Goal: Information Seeking & Learning: Check status

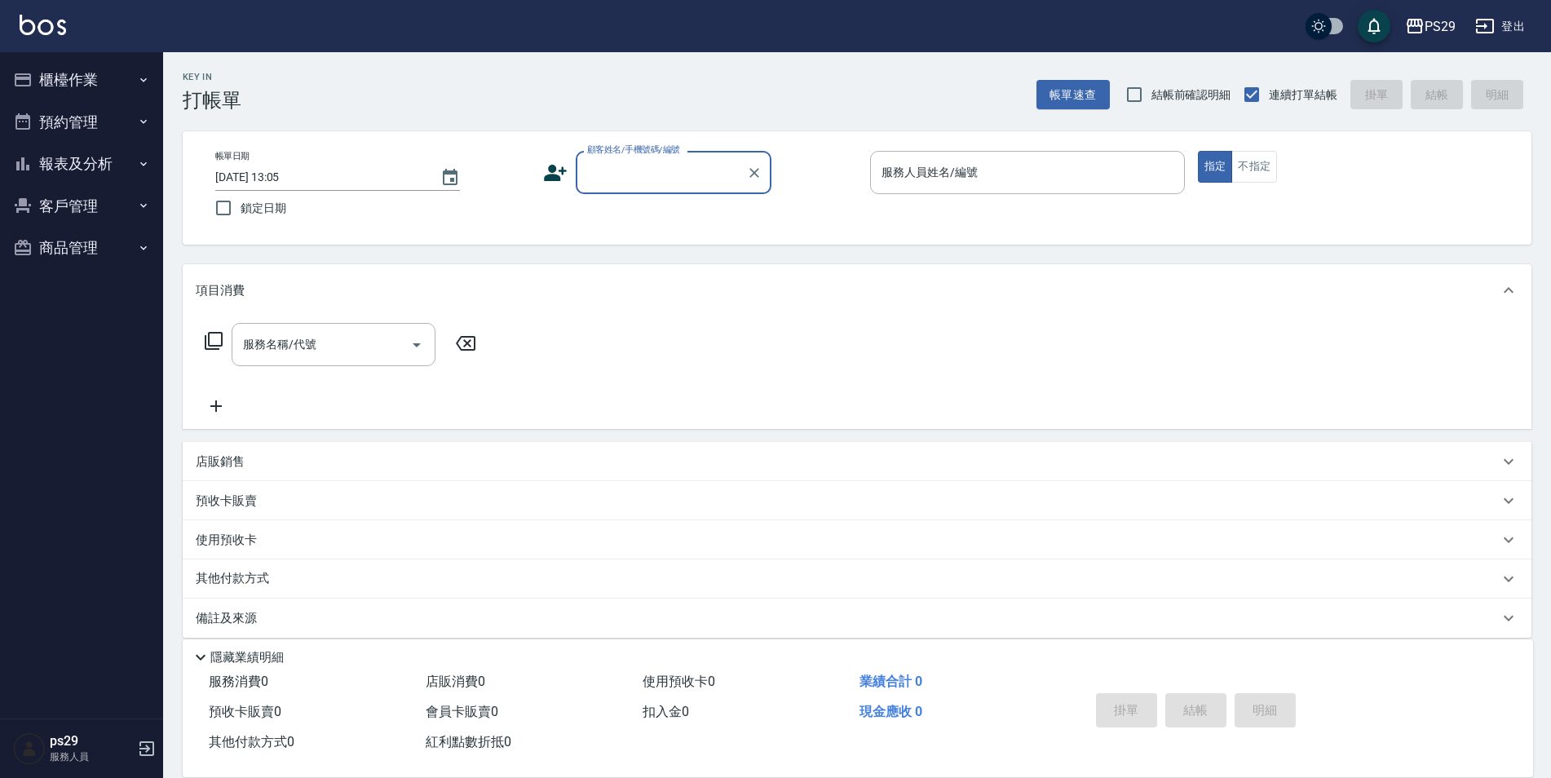
click at [35, 29] on img at bounding box center [43, 25] width 46 height 20
click at [97, 154] on button "報表及分析" at bounding box center [82, 164] width 150 height 42
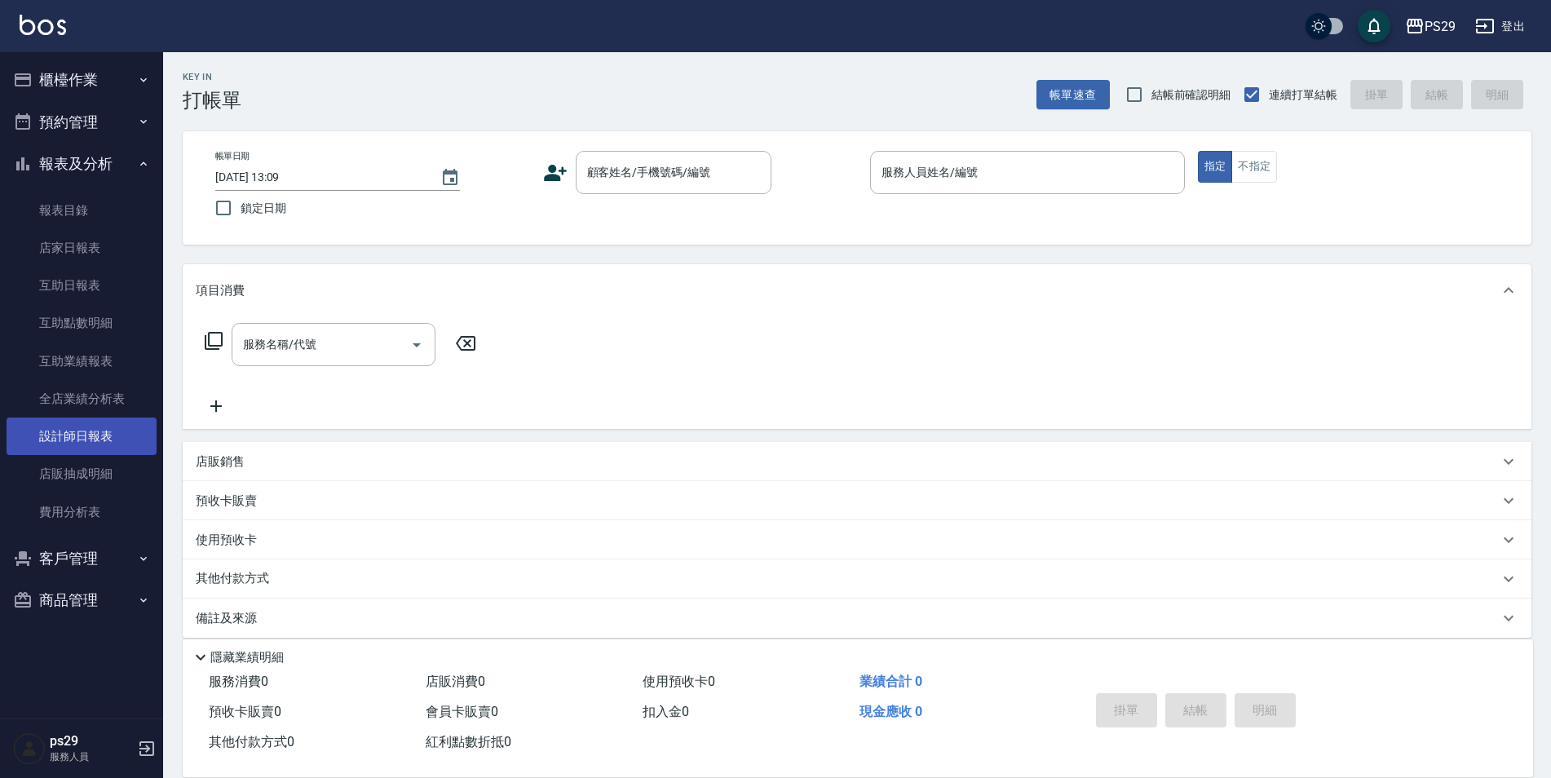
click at [42, 447] on link "設計師日報表" at bounding box center [82, 437] width 150 height 38
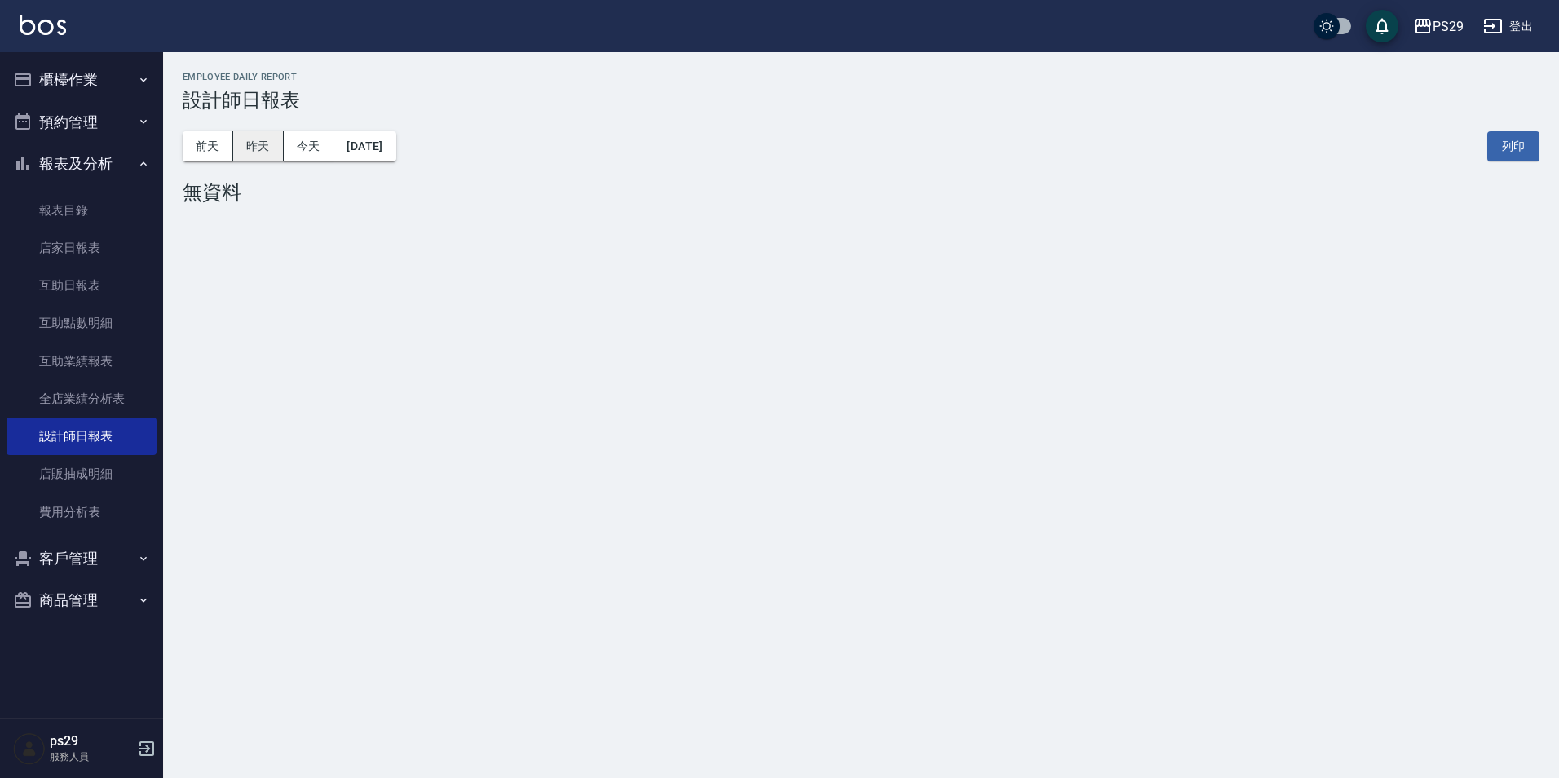
click at [239, 149] on button "昨天" at bounding box center [258, 146] width 51 height 30
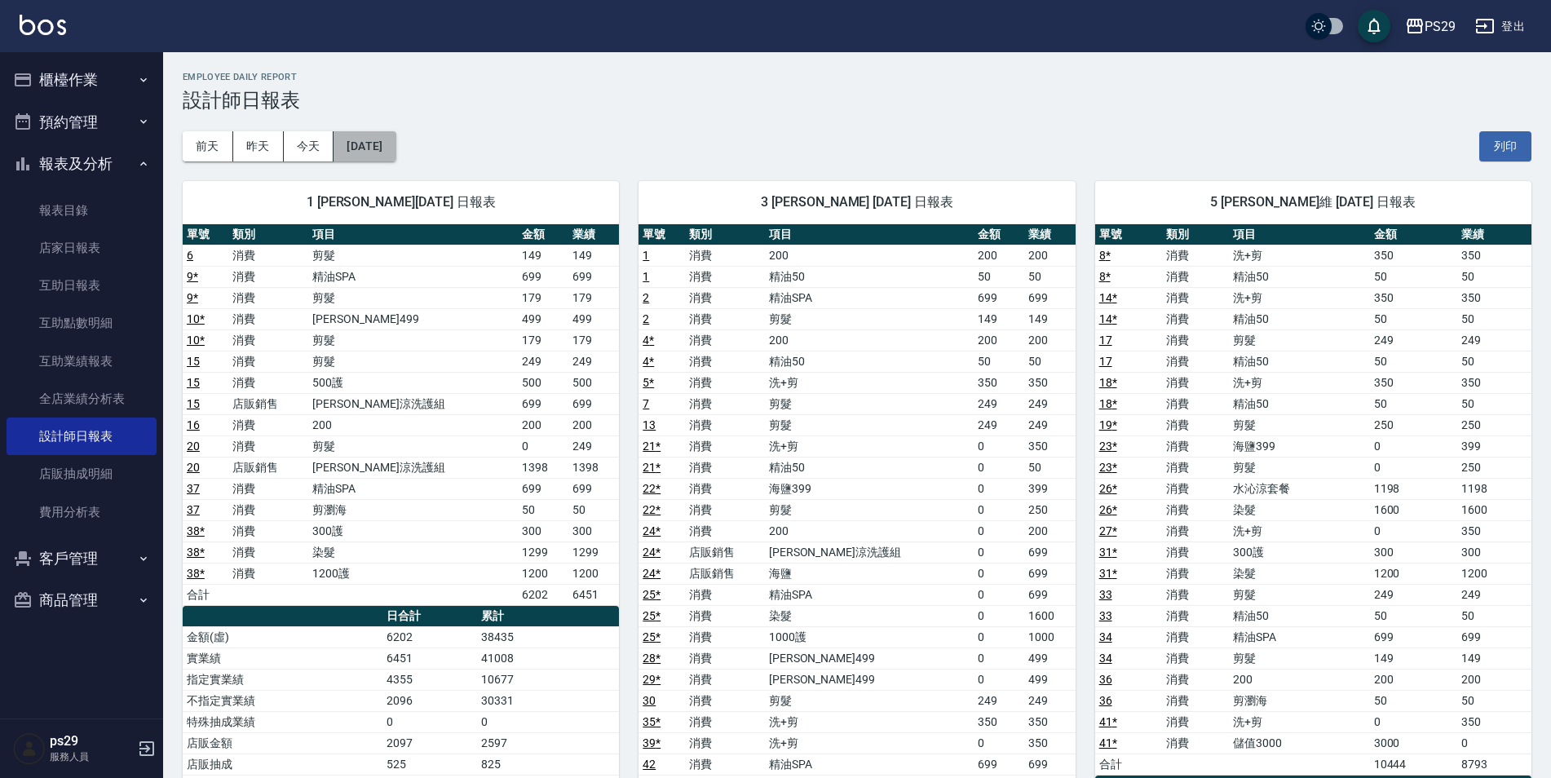
click at [396, 148] on button "[DATE]" at bounding box center [365, 146] width 62 height 30
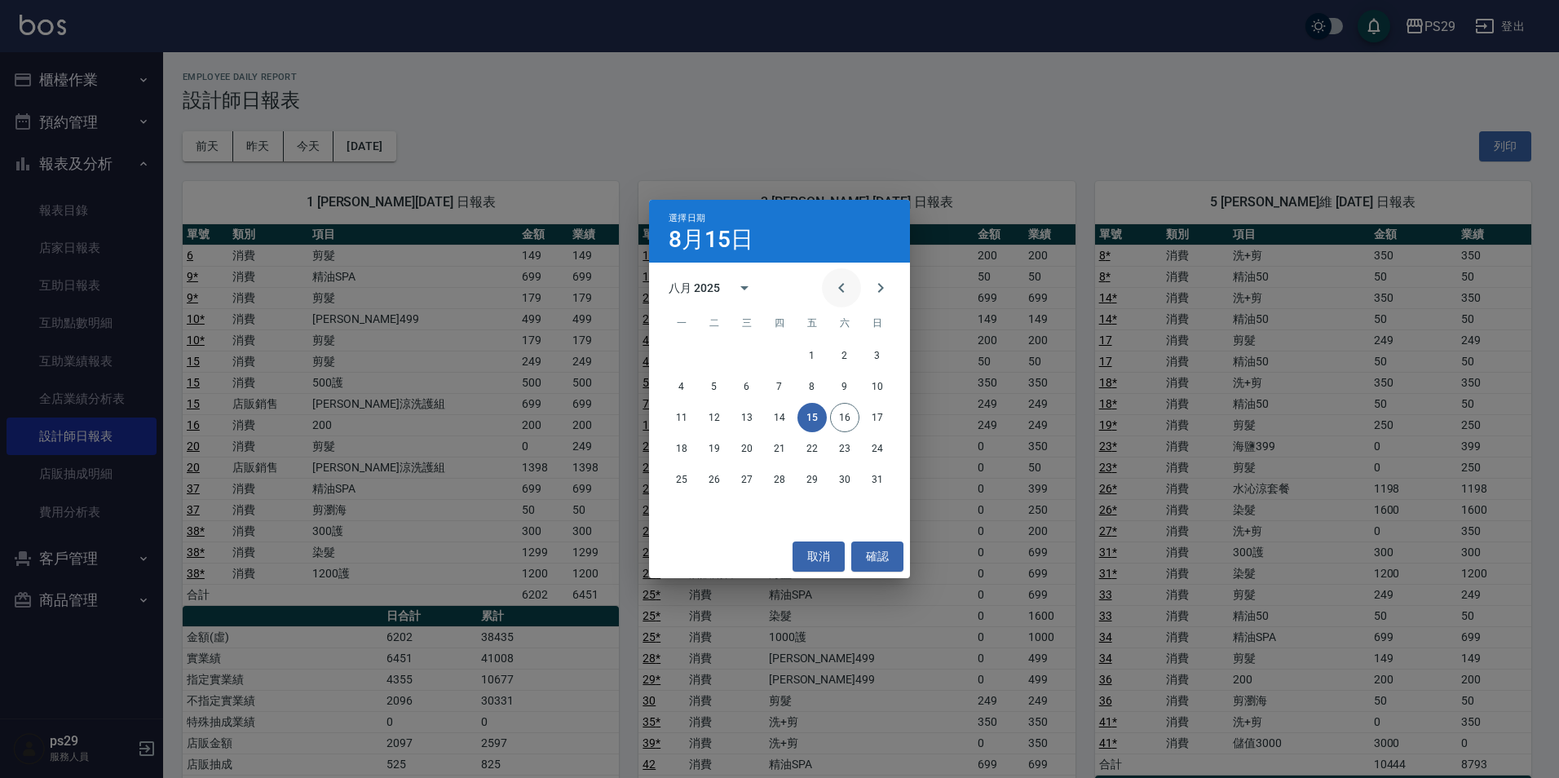
click at [838, 280] on icon "Previous month" at bounding box center [842, 288] width 20 height 20
click at [719, 415] on button "15" at bounding box center [714, 417] width 29 height 29
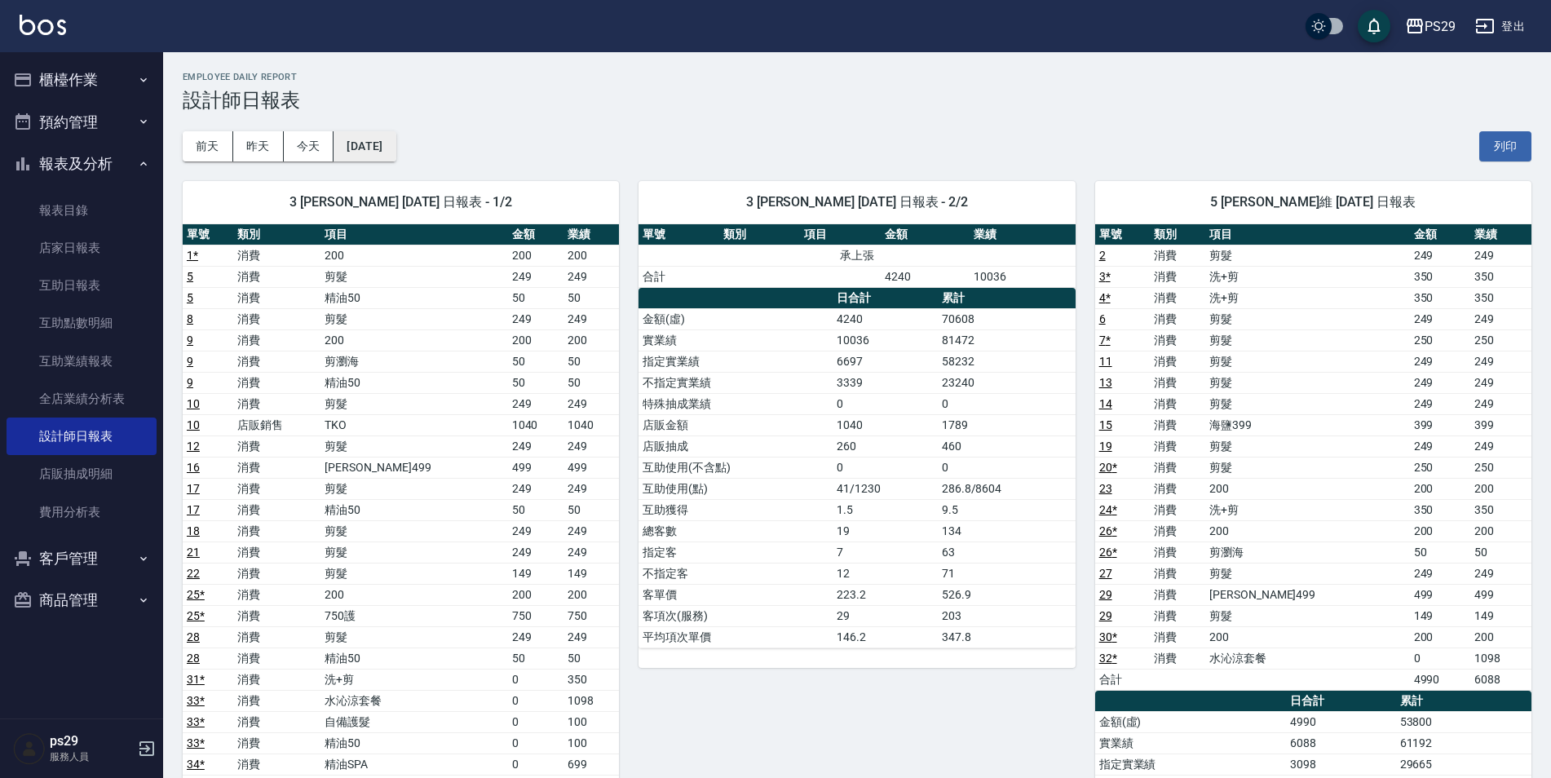
click at [356, 141] on button "[DATE]" at bounding box center [365, 146] width 62 height 30
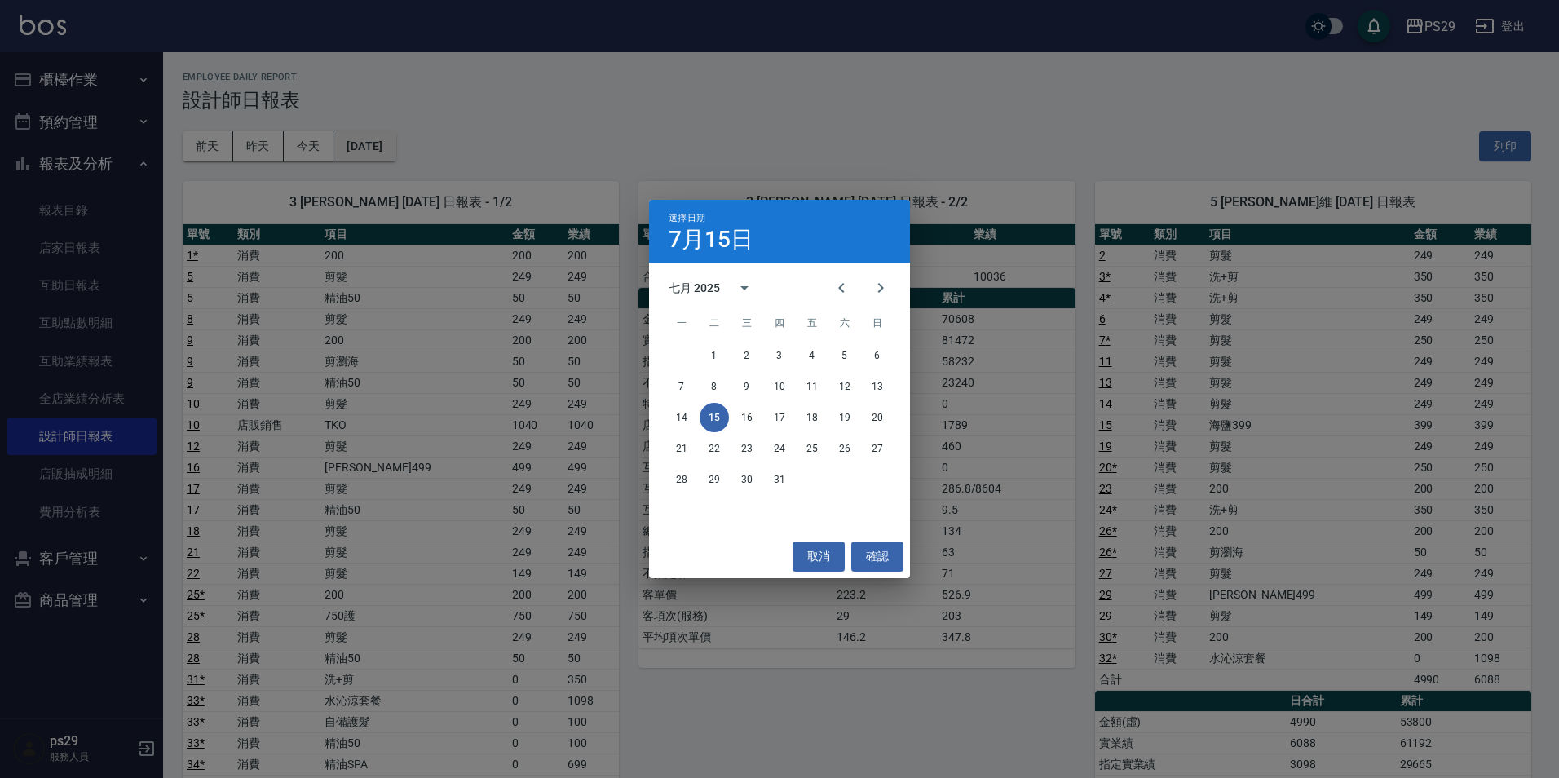
click at [365, 144] on div "選擇日期 [DATE] 七月 2025 一 二 三 四 五 六 日 1 2 3 4 5 6 7 8 9 10 11 12 13 14 15 16 17 18 …" at bounding box center [779, 389] width 1559 height 778
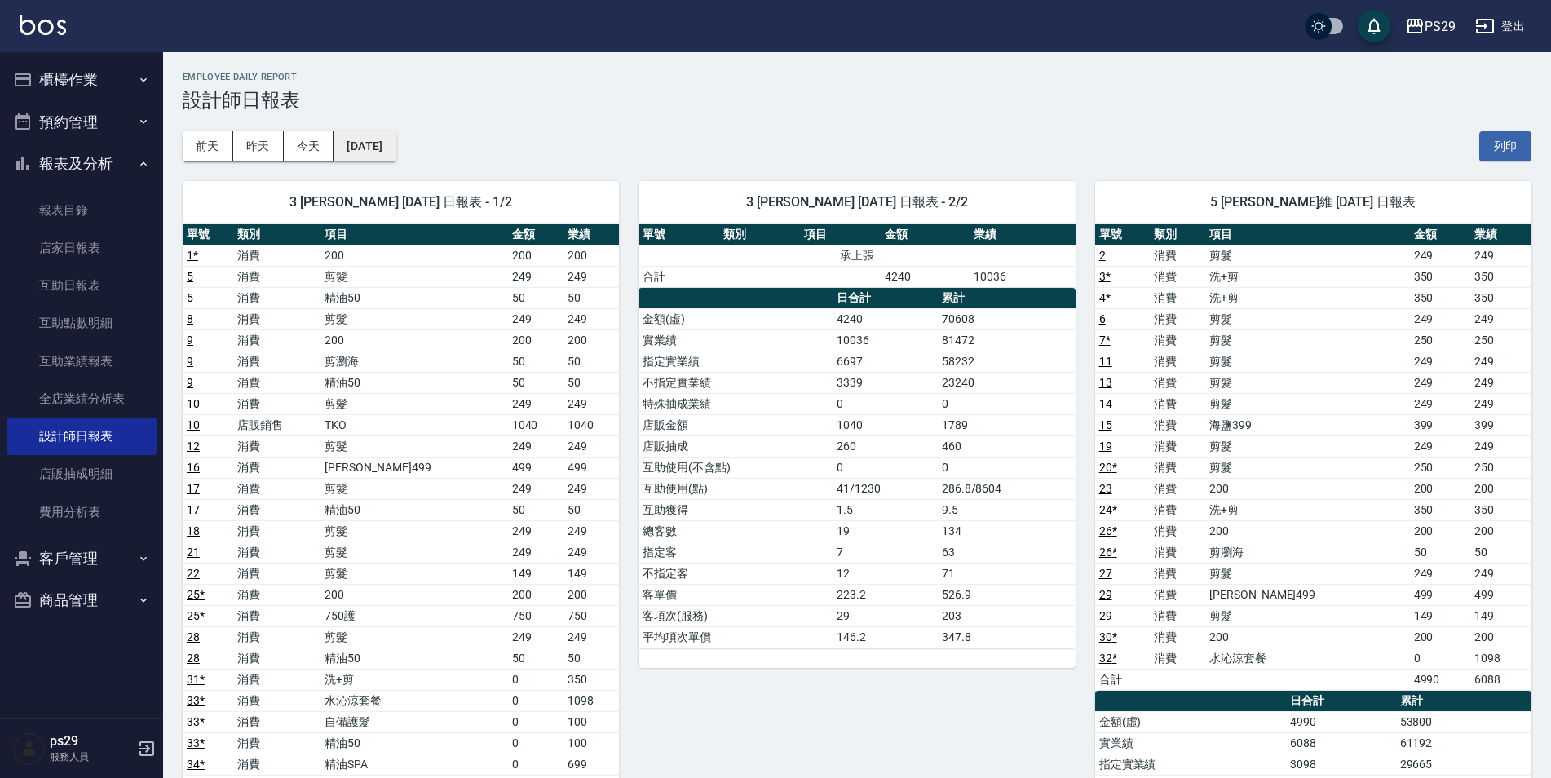
click at [396, 152] on button "[DATE]" at bounding box center [365, 146] width 62 height 30
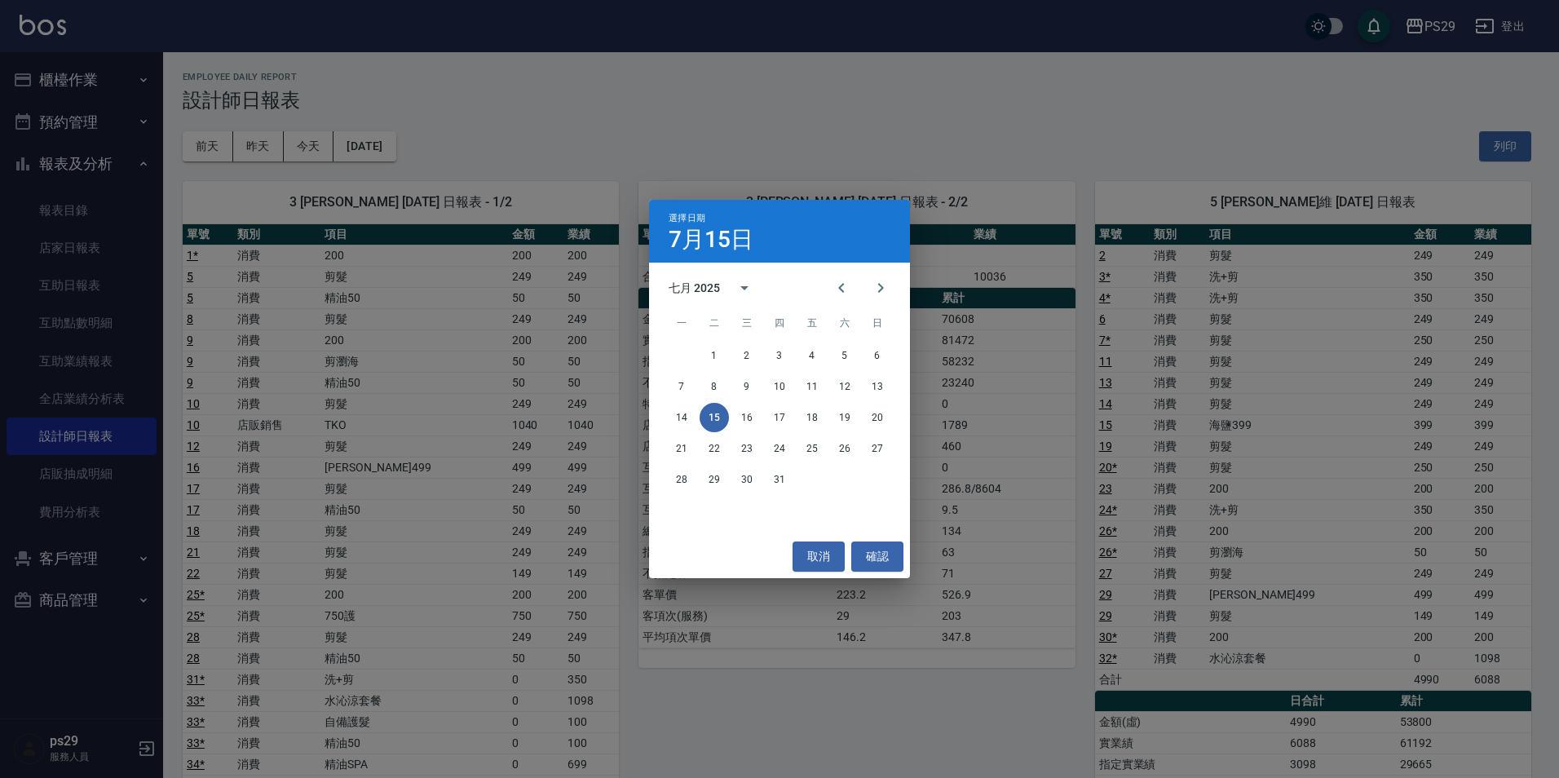
click at [698, 407] on div "14 15 16 17 18 19 20" at bounding box center [779, 417] width 261 height 29
click at [678, 406] on button "14" at bounding box center [681, 417] width 29 height 29
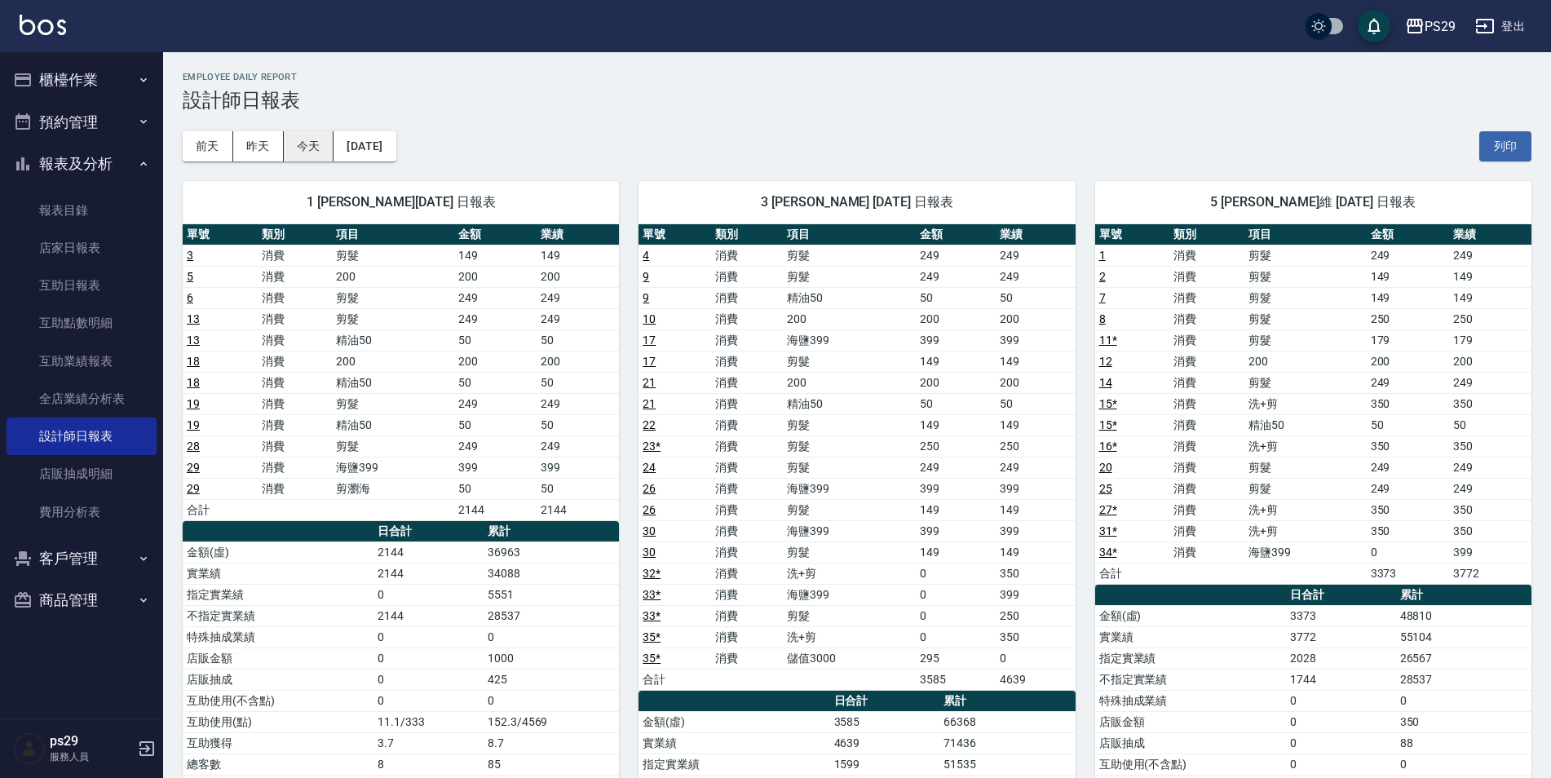
drag, startPoint x: 320, startPoint y: 143, endPoint x: 315, endPoint y: 170, distance: 27.4
click at [319, 143] on button "今天" at bounding box center [309, 146] width 51 height 30
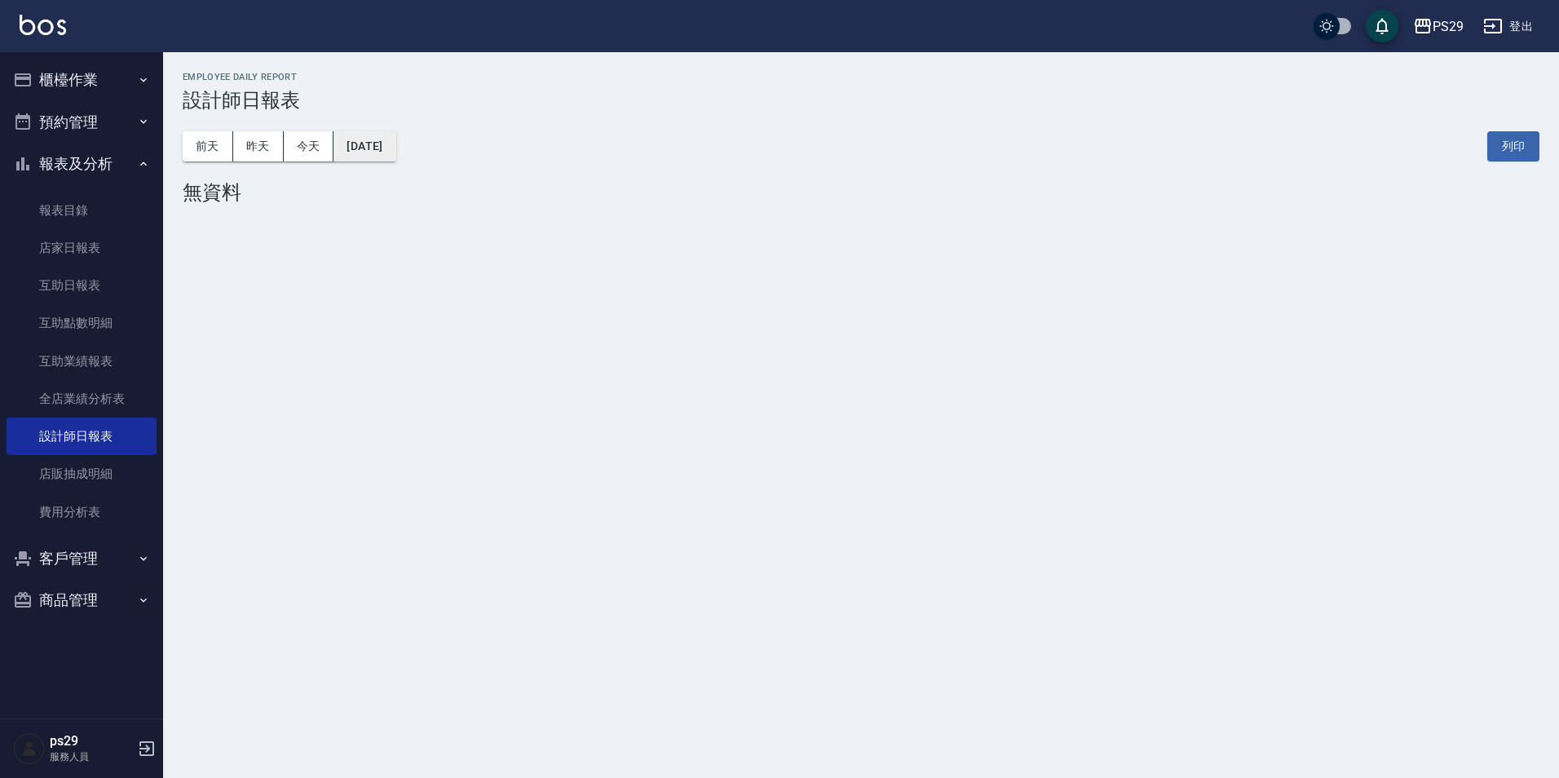
click at [352, 151] on button "[DATE]" at bounding box center [365, 146] width 62 height 30
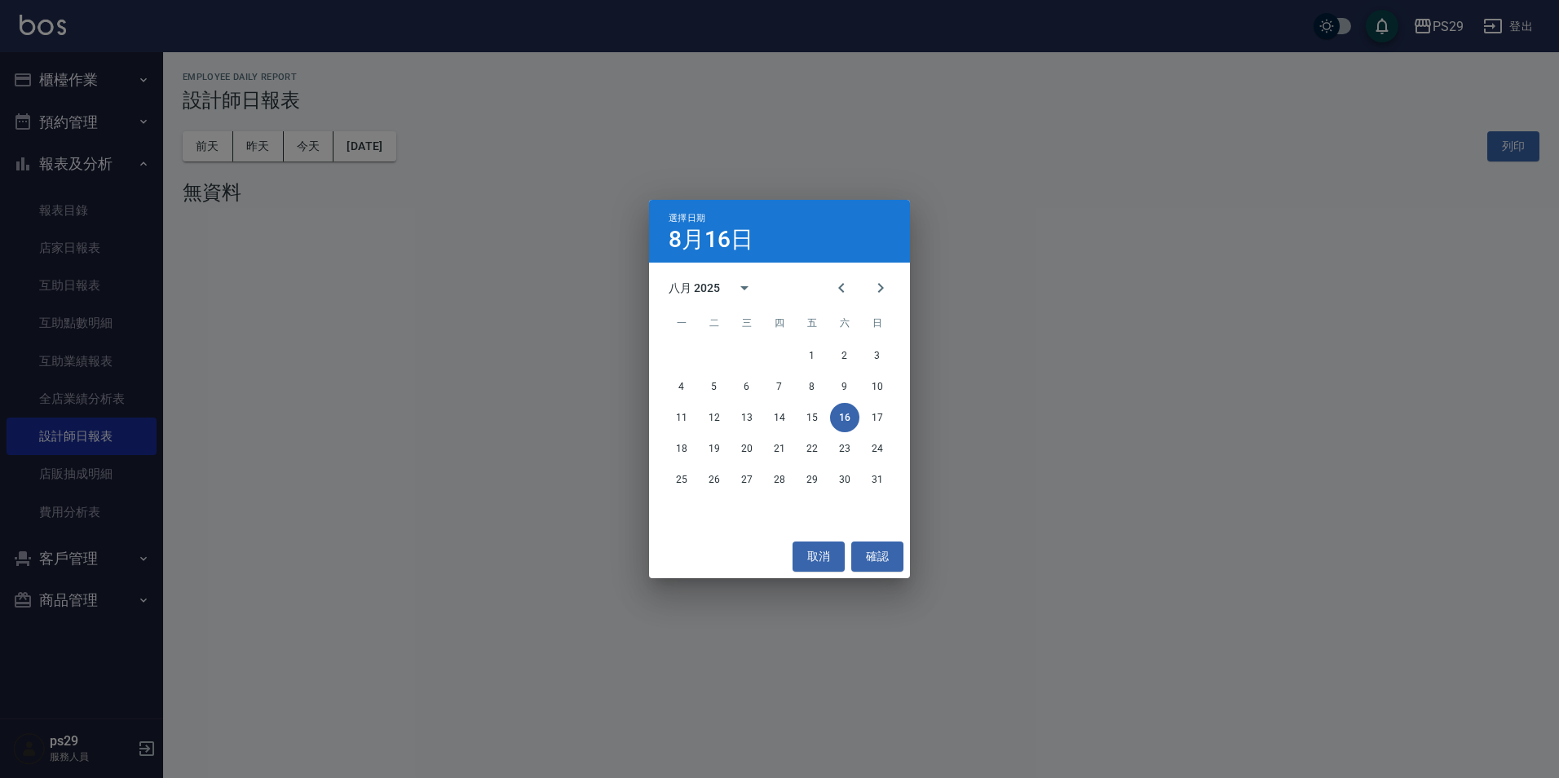
click at [290, 135] on div "選擇日期 [DATE] 八月 2025 一 二 三 四 五 六 日 1 2 3 4 5 6 7 8 9 10 11 12 13 14 15 16 17 18 …" at bounding box center [779, 389] width 1559 height 778
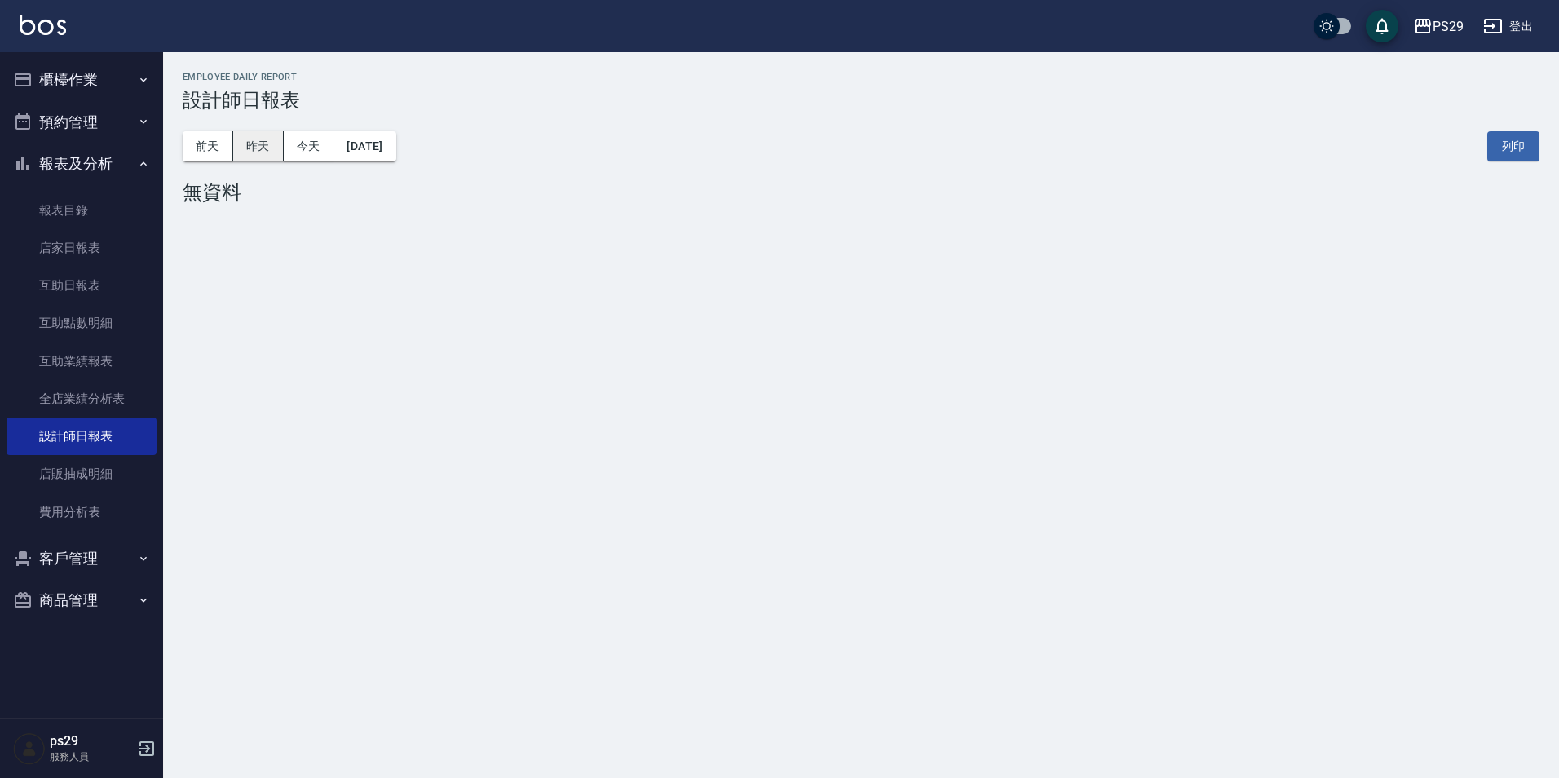
click at [271, 142] on button "昨天" at bounding box center [258, 146] width 51 height 30
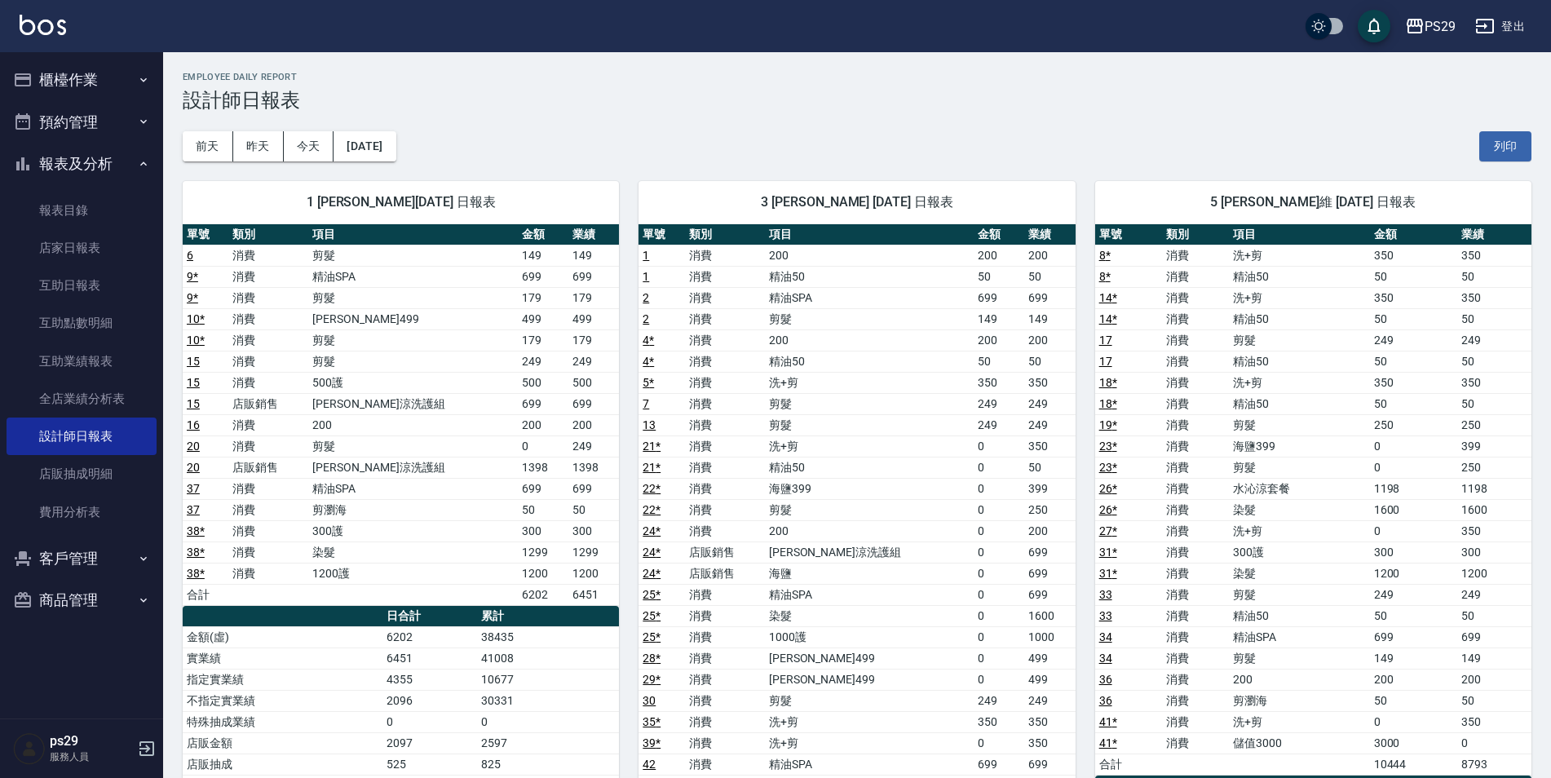
click at [36, 37] on link at bounding box center [43, 27] width 46 height 24
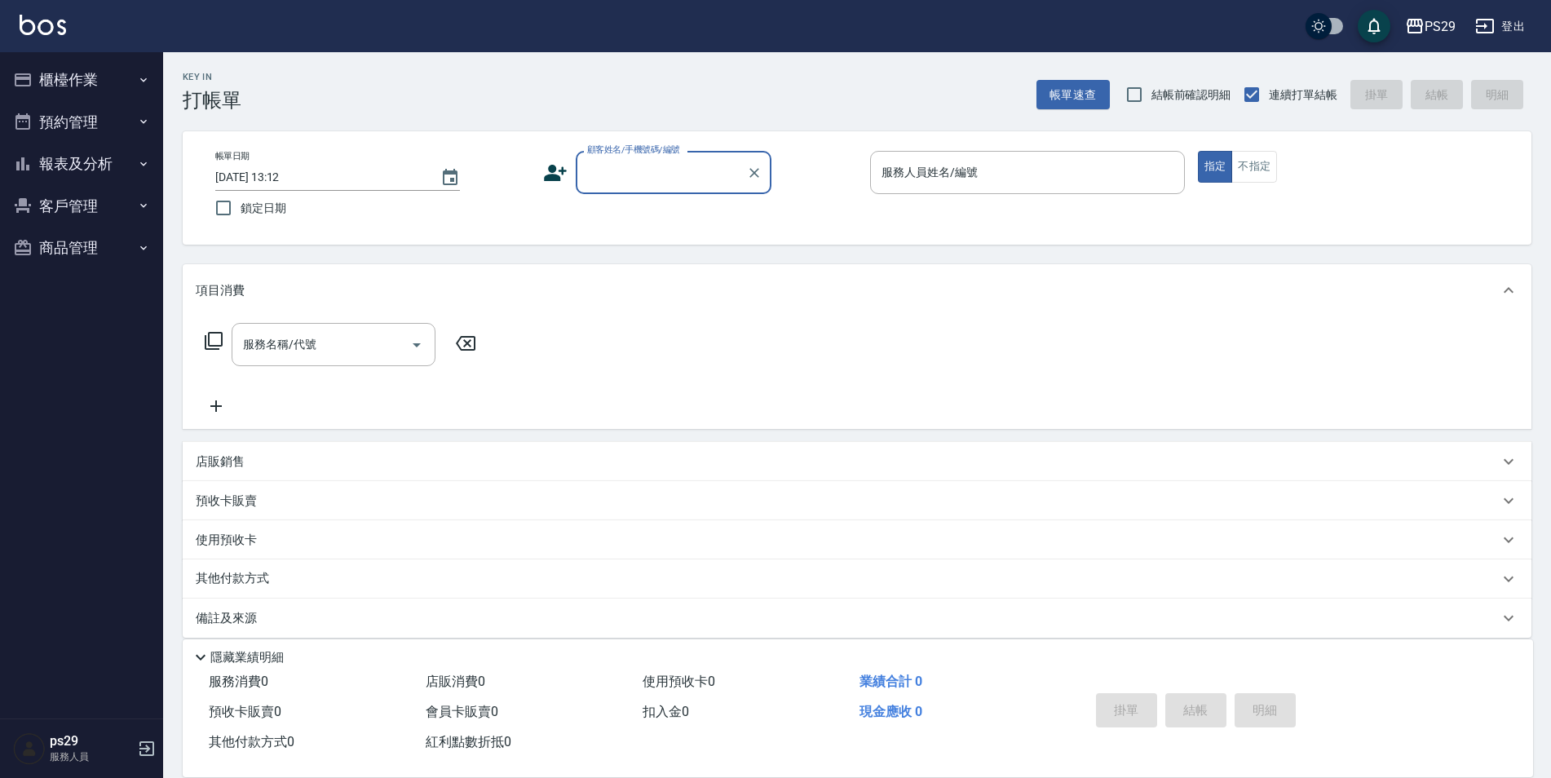
click at [49, 30] on img at bounding box center [43, 25] width 46 height 20
click at [132, 177] on button "報表及分析" at bounding box center [82, 164] width 150 height 42
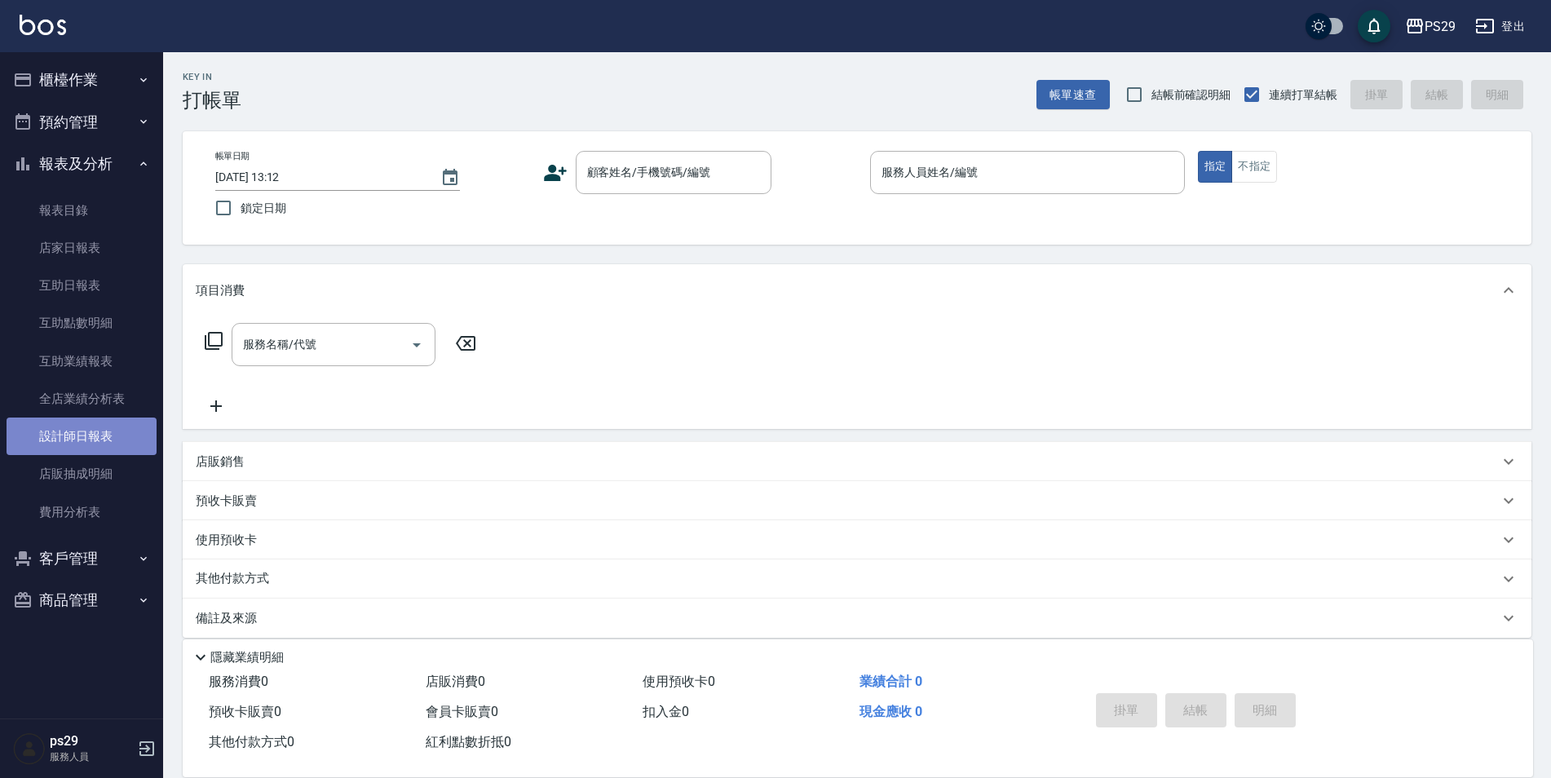
click at [108, 424] on link "設計師日報表" at bounding box center [82, 437] width 150 height 38
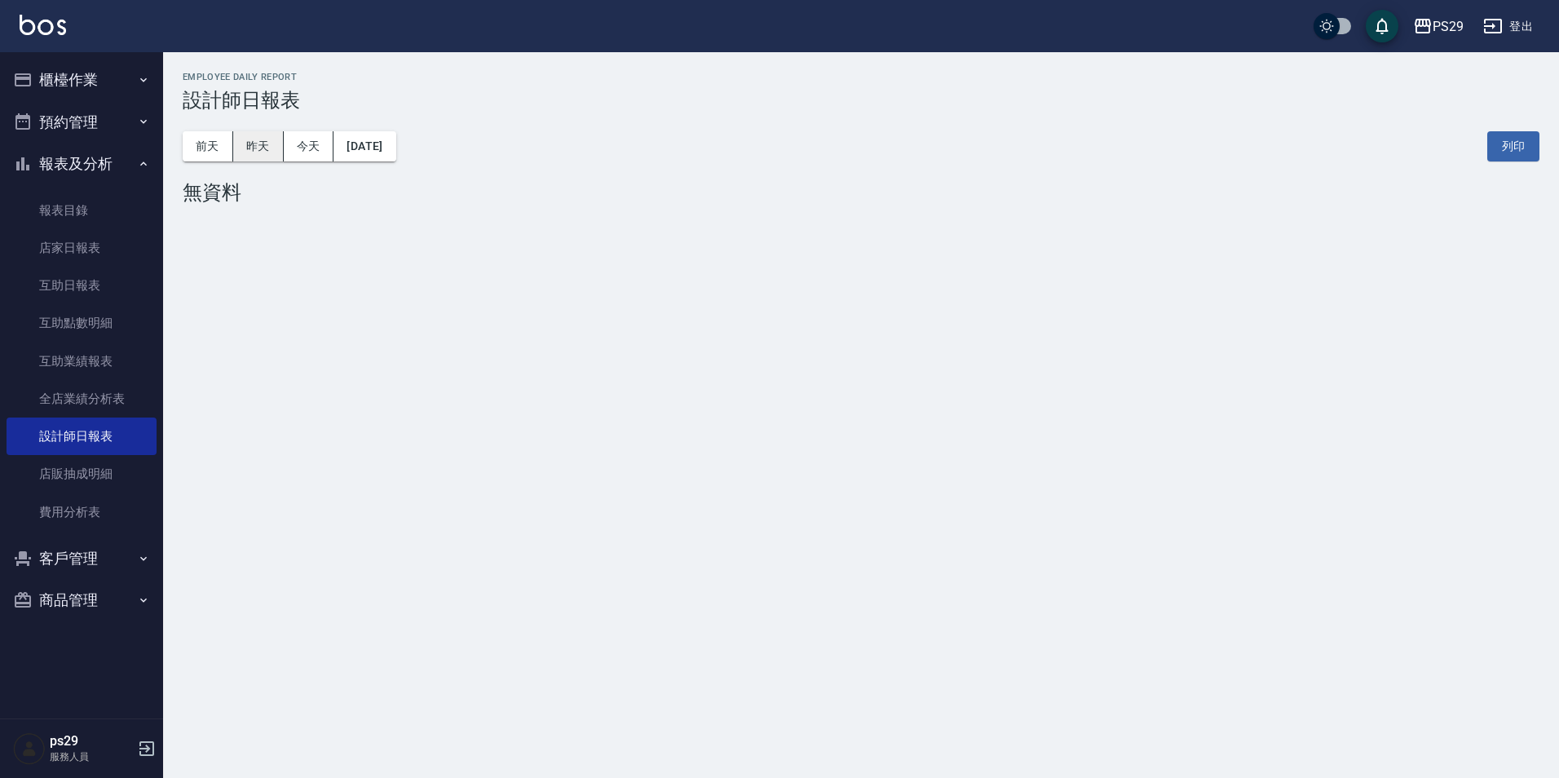
click at [242, 148] on button "昨天" at bounding box center [258, 146] width 51 height 30
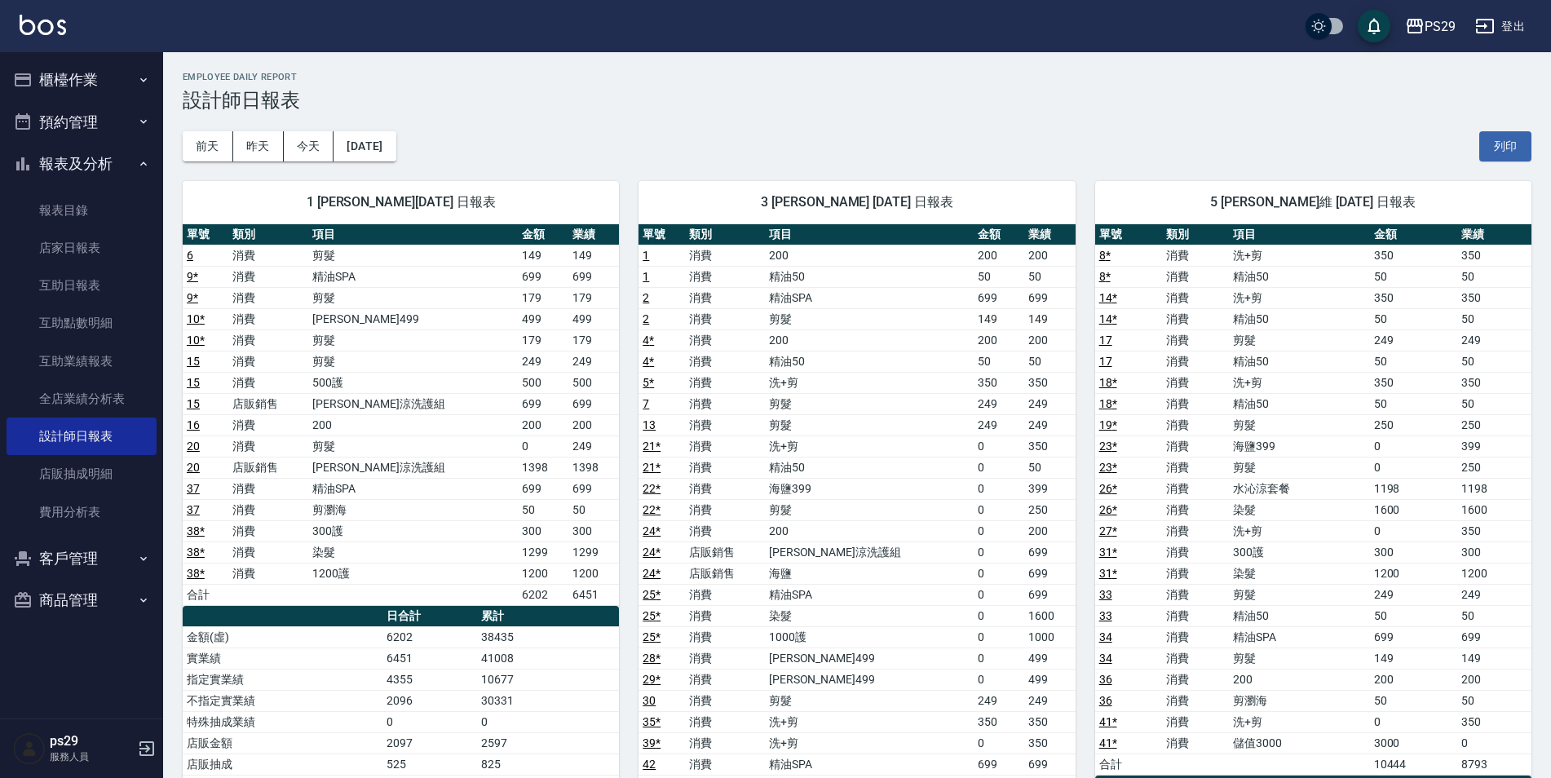
click at [55, 18] on img at bounding box center [43, 25] width 46 height 20
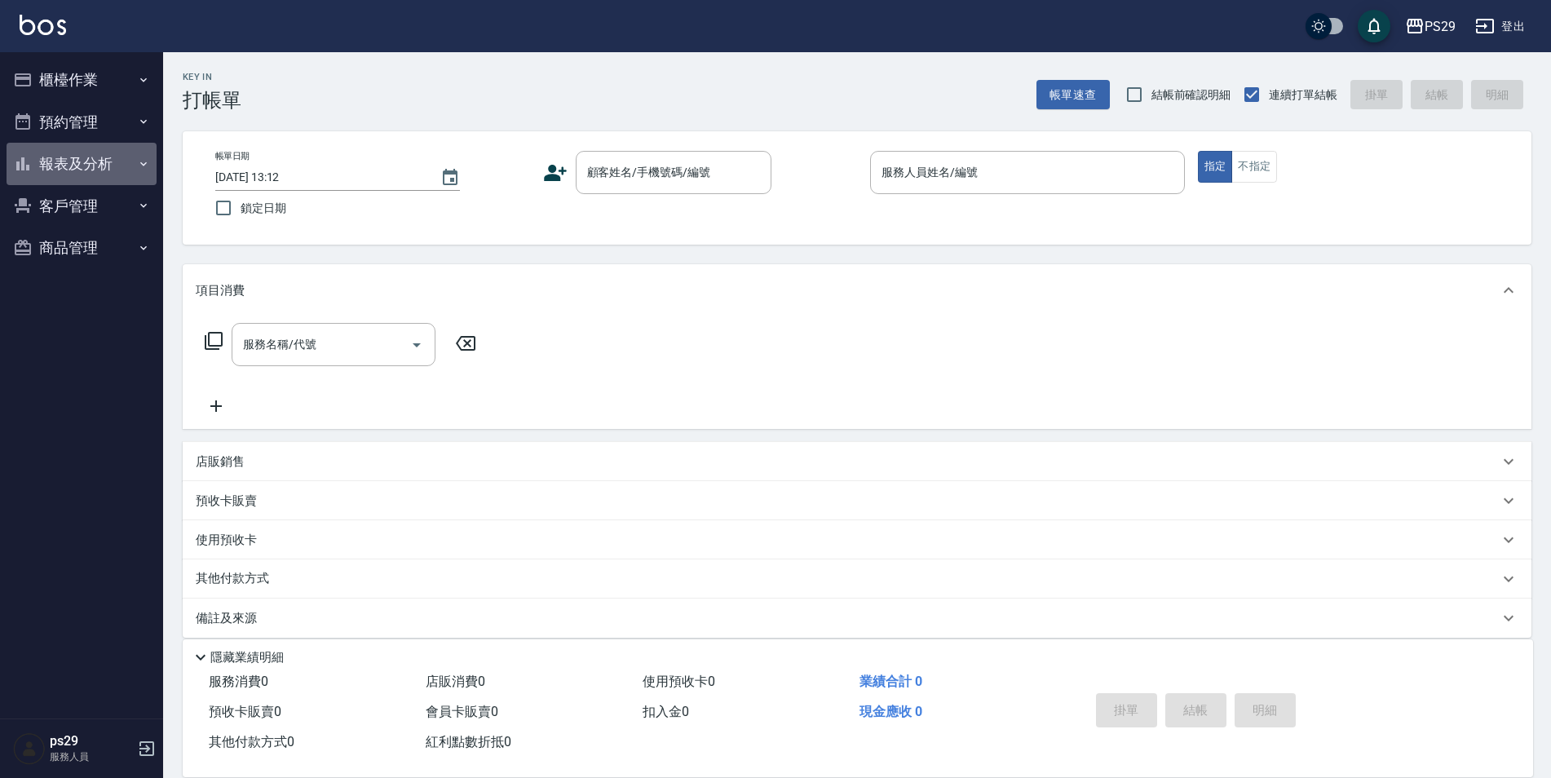
click at [77, 161] on button "報表及分析" at bounding box center [82, 164] width 150 height 42
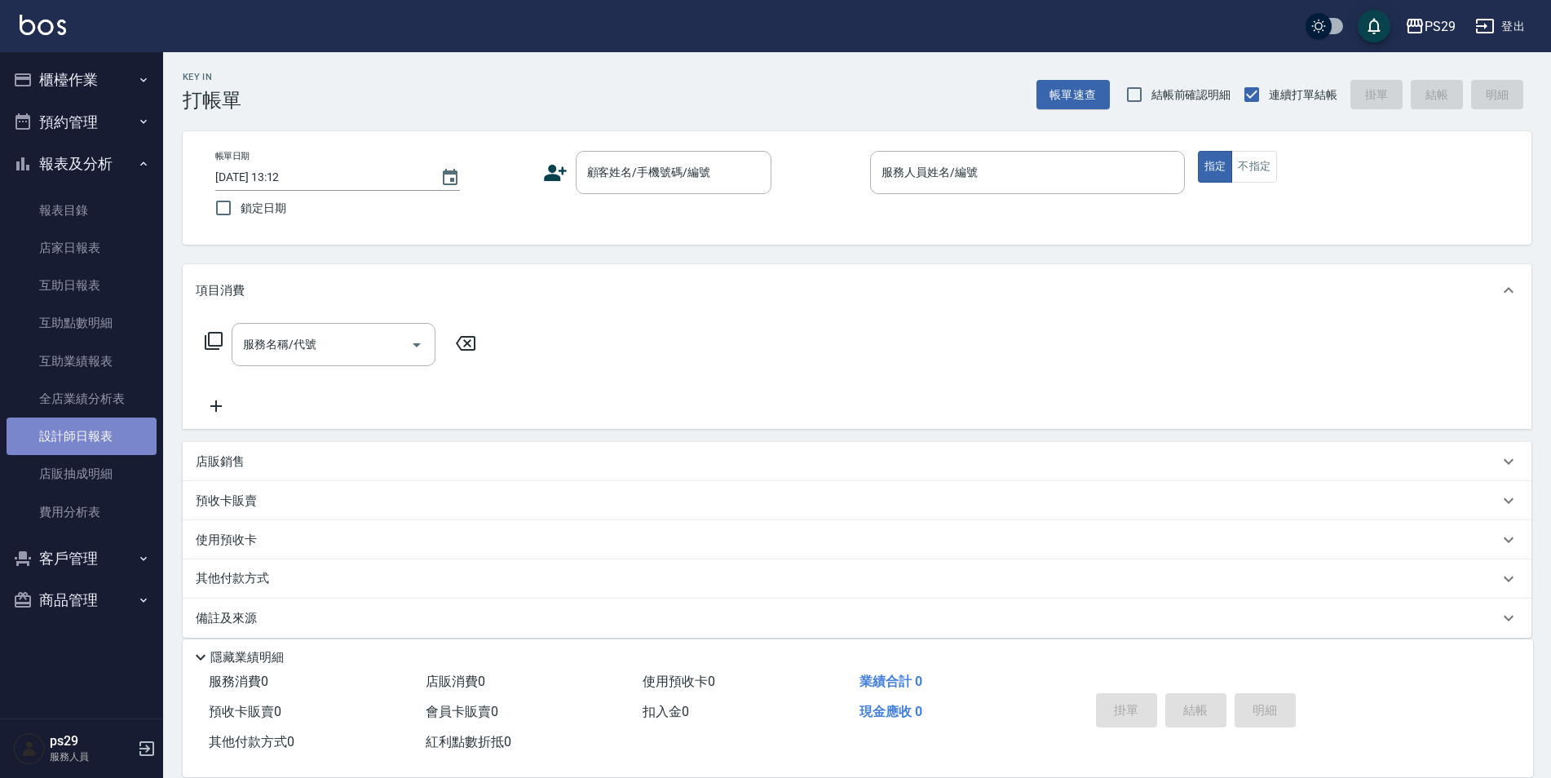
click at [90, 444] on link "設計師日報表" at bounding box center [82, 437] width 150 height 38
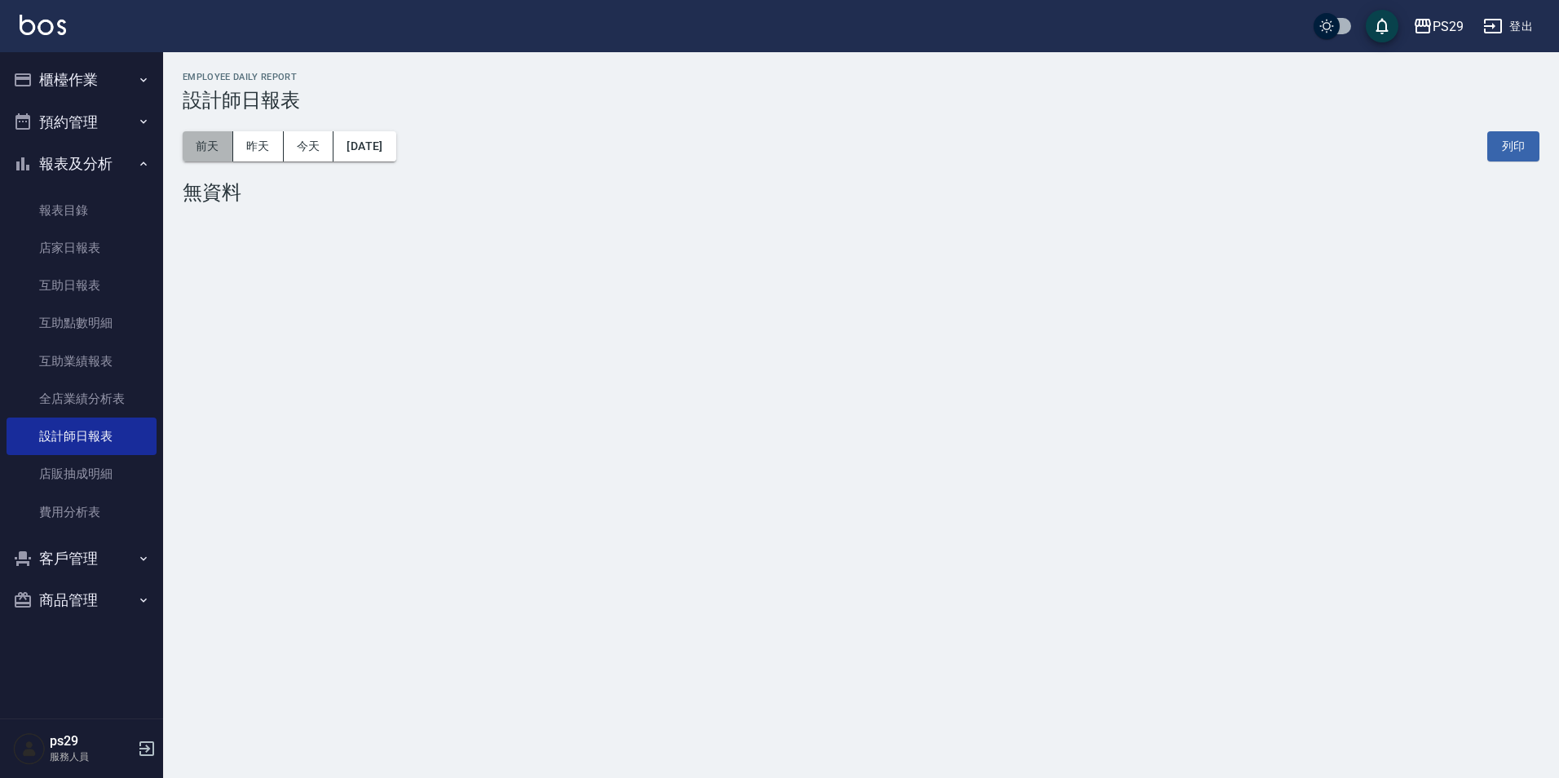
click at [232, 131] on button "前天" at bounding box center [208, 146] width 51 height 30
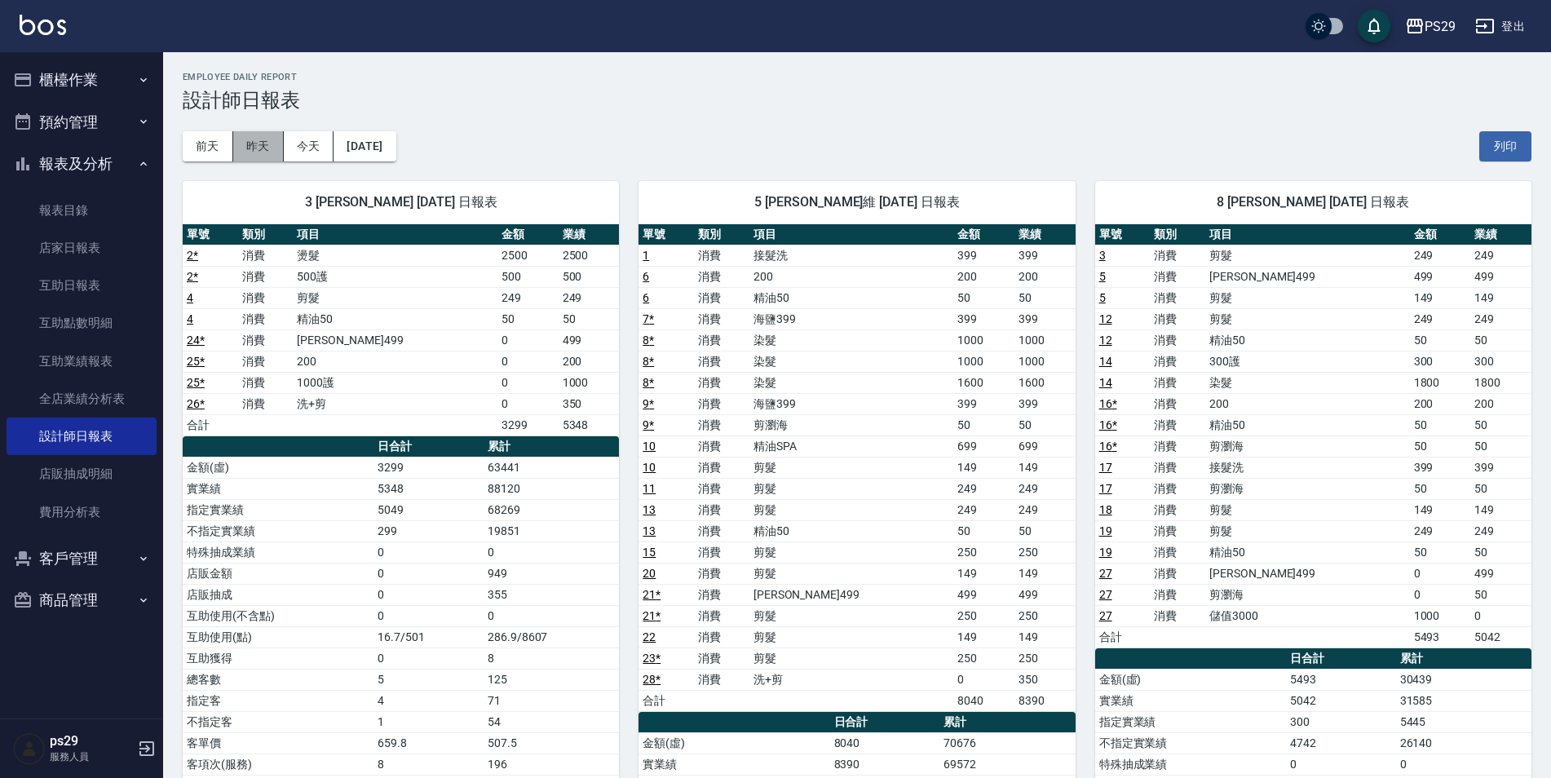
click at [281, 147] on button "昨天" at bounding box center [258, 146] width 51 height 30
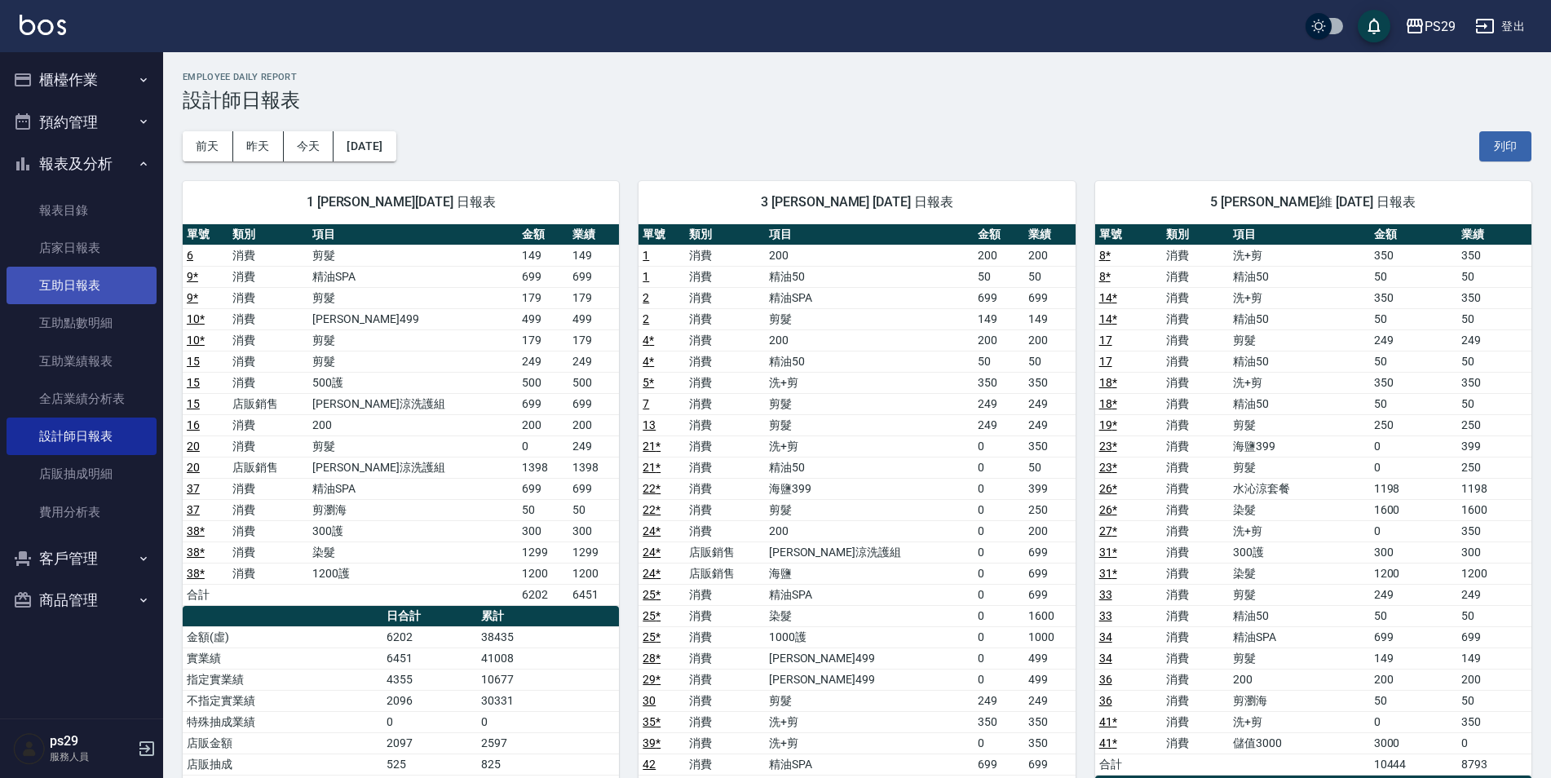
click at [88, 293] on link "互助日報表" at bounding box center [82, 286] width 150 height 38
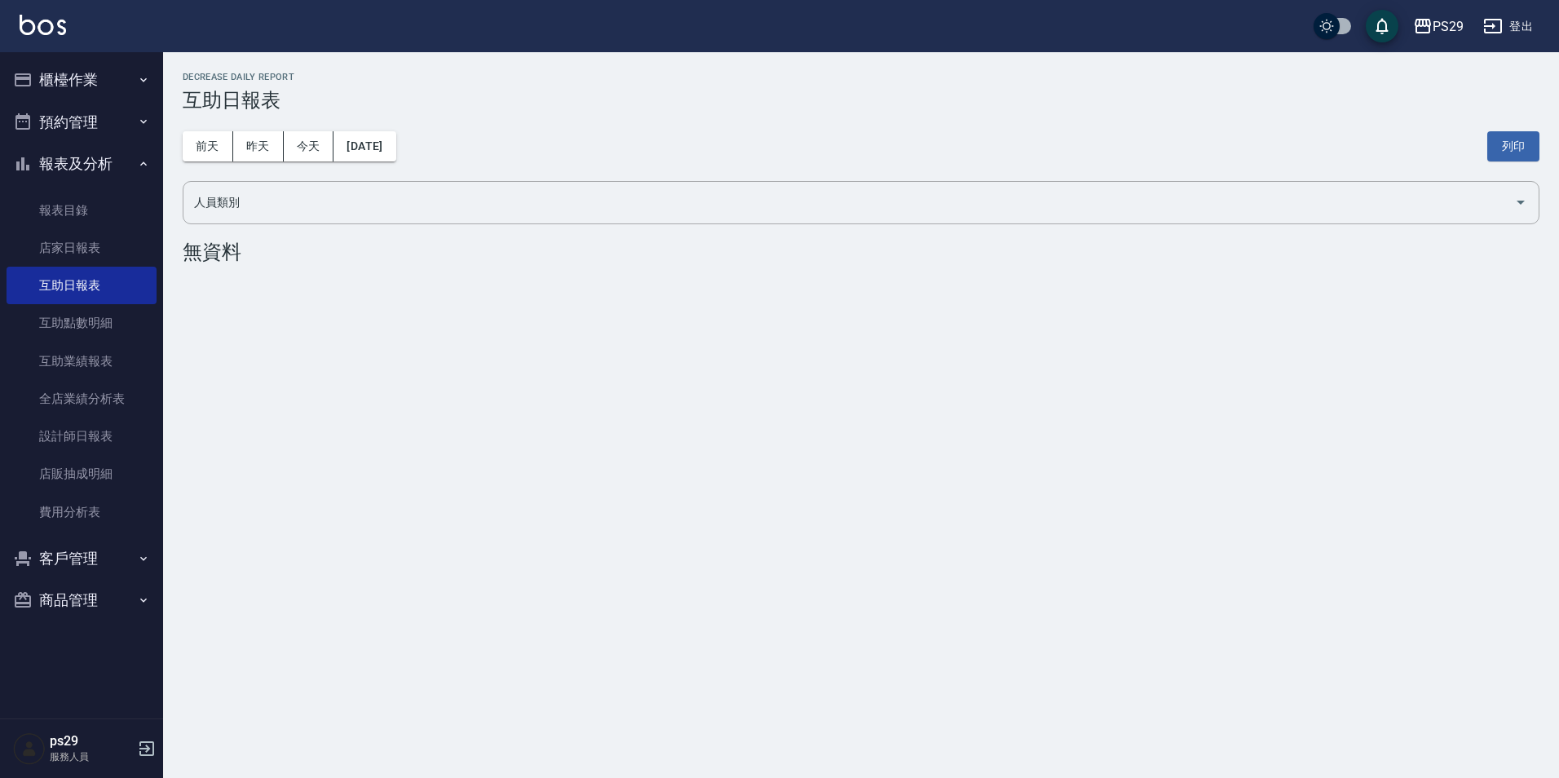
click at [38, 55] on ul "櫃檯作業 打帳單 帳單列表 現金收支登錄 高階收支登錄 材料自購登錄 每日結帳 排班表 現場電腦打卡 預約管理 預約管理 單日預約紀錄 單週預約紀錄 報表及分…" at bounding box center [82, 340] width 150 height 576
click at [43, 45] on div "PS29 登出" at bounding box center [779, 26] width 1559 height 52
click at [46, 31] on img at bounding box center [43, 25] width 46 height 20
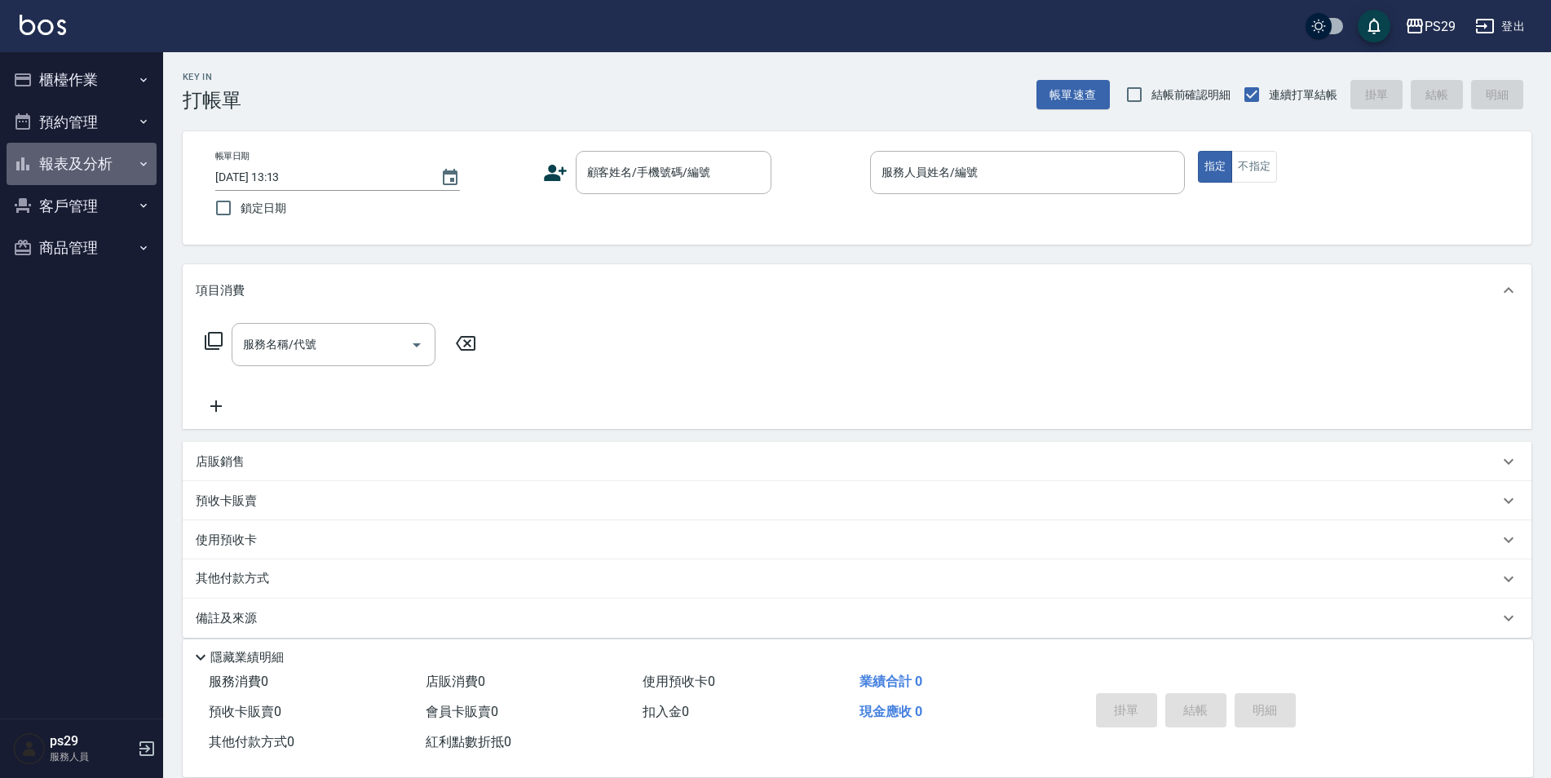
click at [117, 176] on button "報表及分析" at bounding box center [82, 164] width 150 height 42
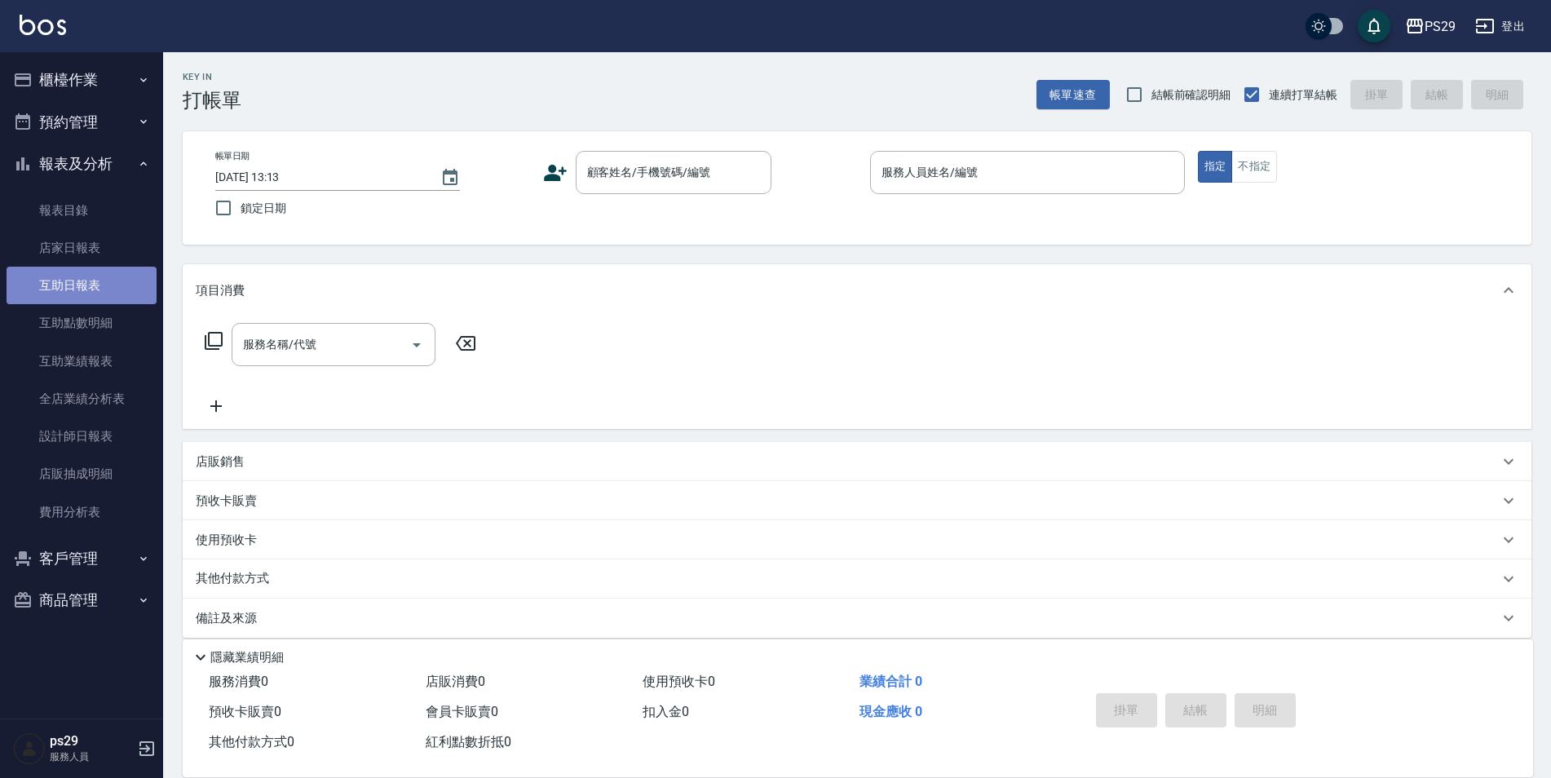
click at [104, 296] on link "互助日報表" at bounding box center [82, 286] width 150 height 38
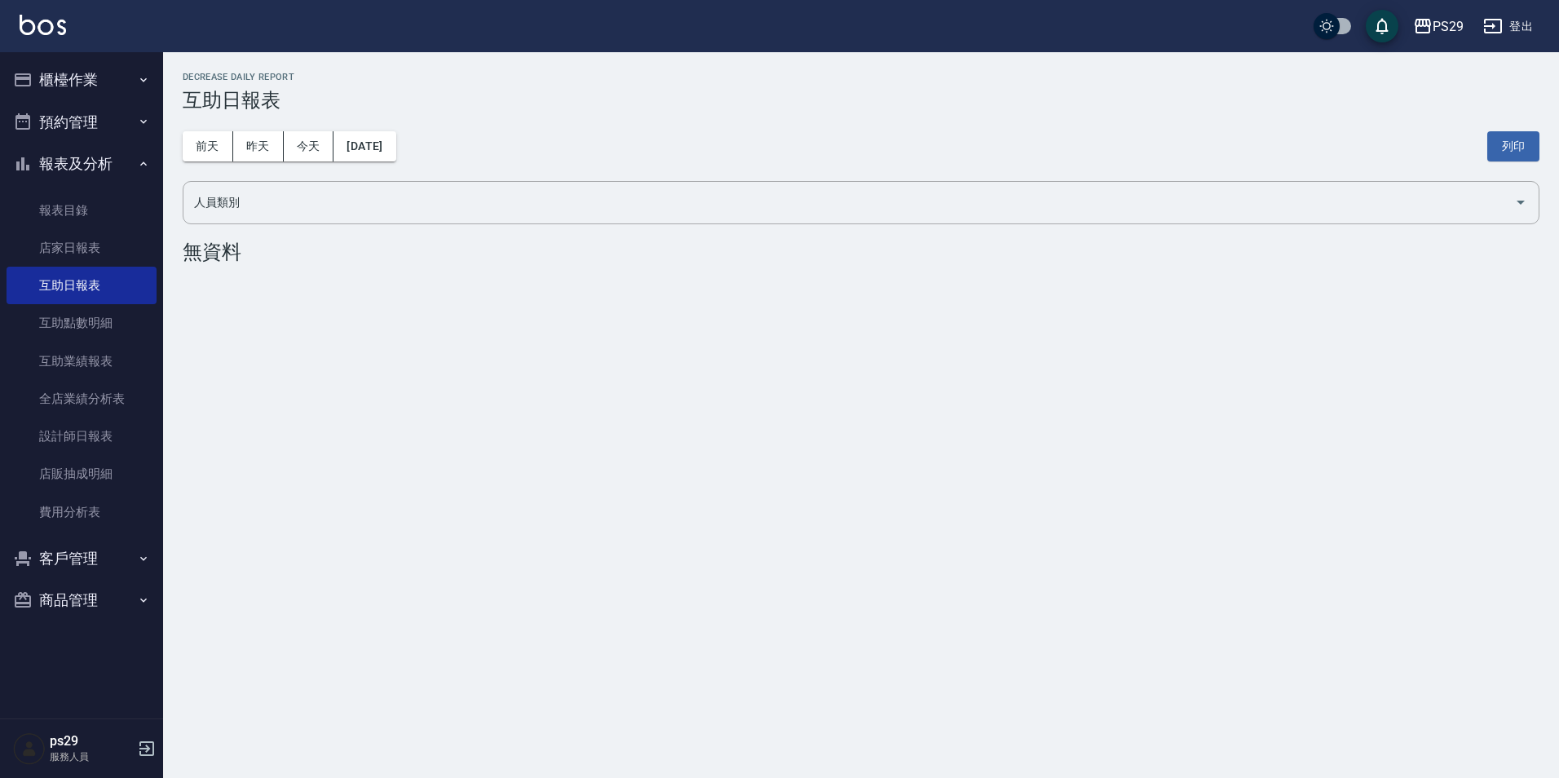
click at [277, 161] on div "[DATE] [DATE] [DATE] [DATE] 列印" at bounding box center [861, 146] width 1357 height 69
click at [272, 147] on button "昨天" at bounding box center [258, 146] width 51 height 30
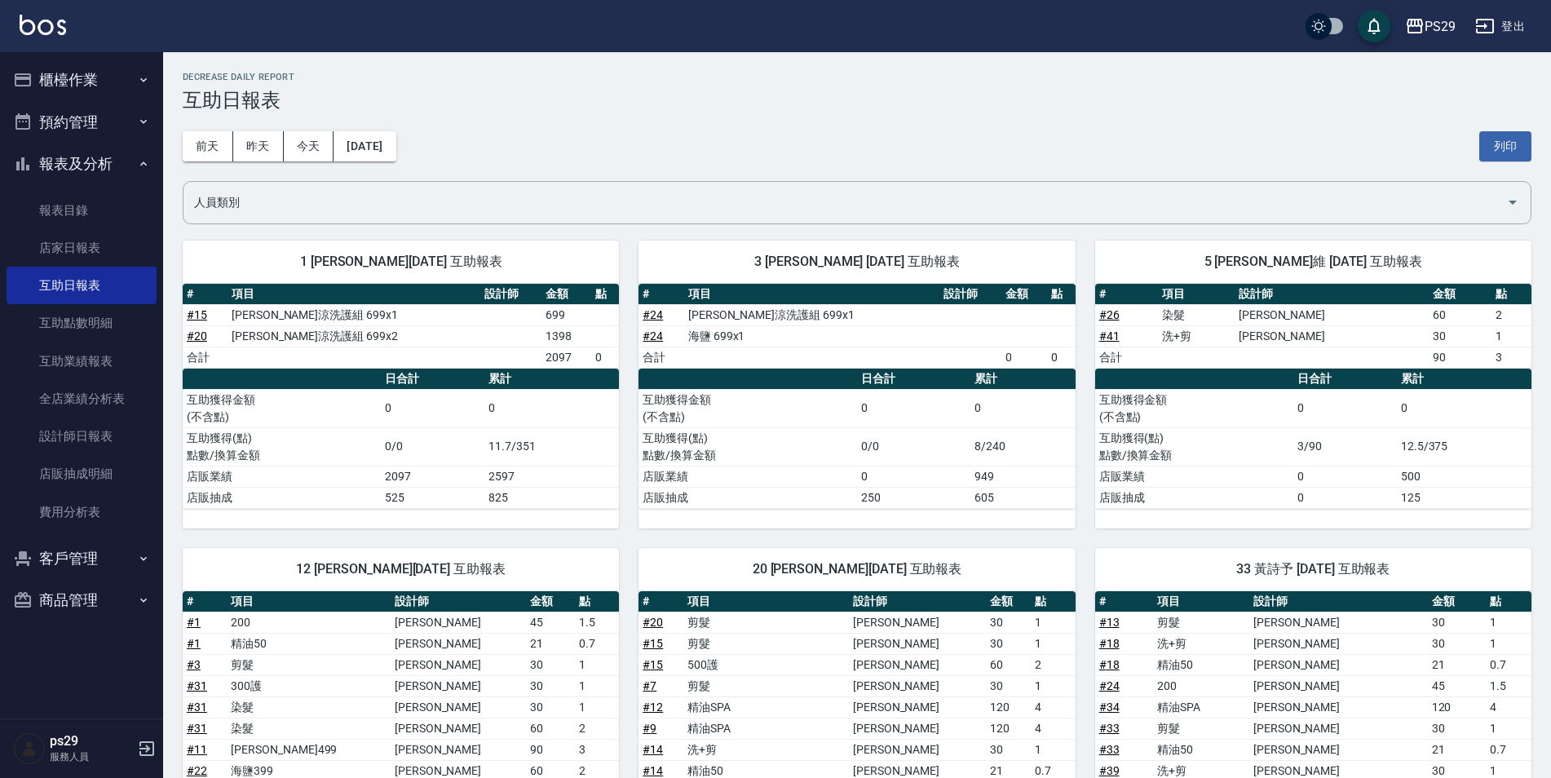
click at [27, 28] on img at bounding box center [43, 25] width 46 height 20
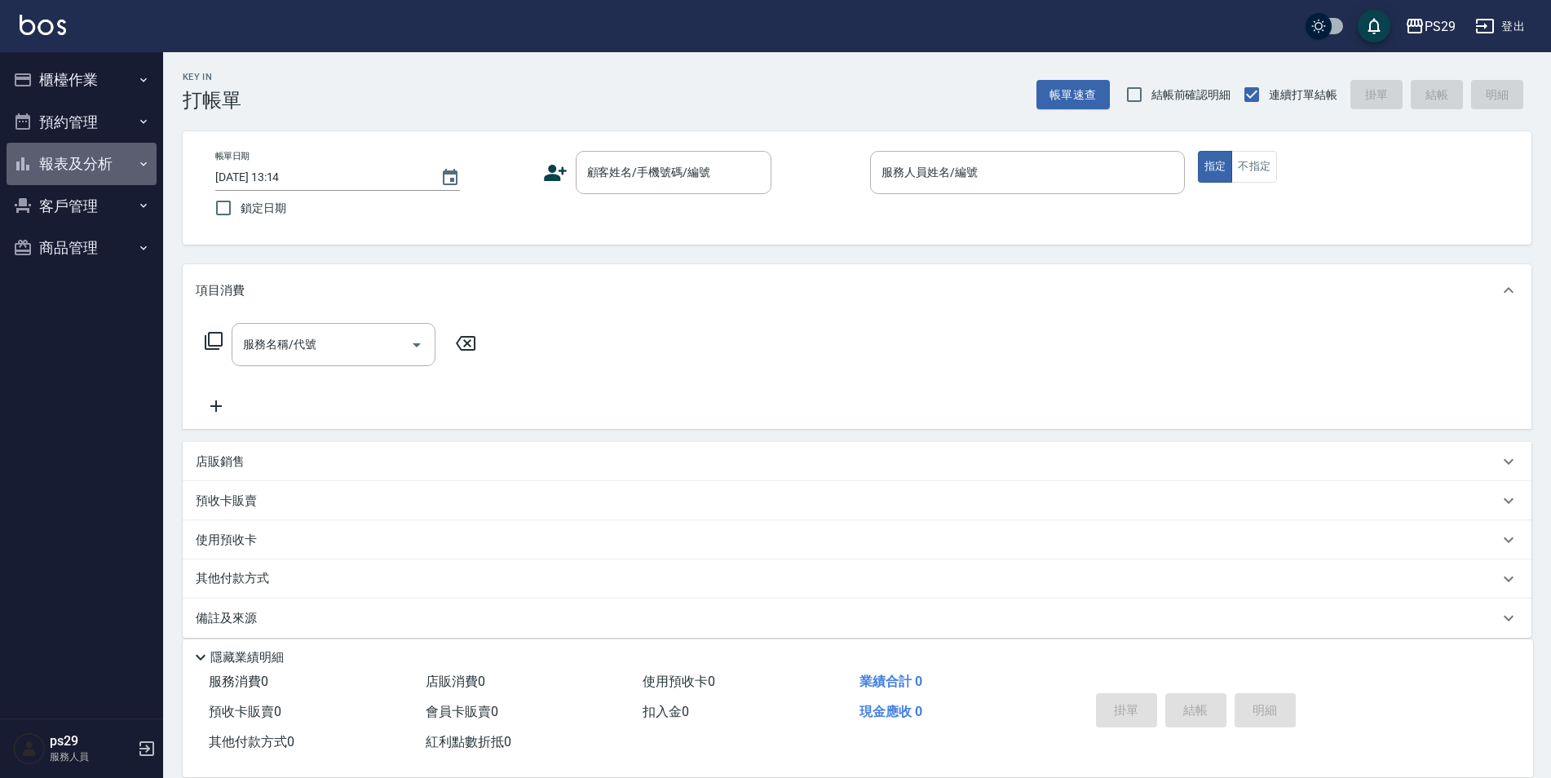
click at [93, 147] on button "報表及分析" at bounding box center [82, 164] width 150 height 42
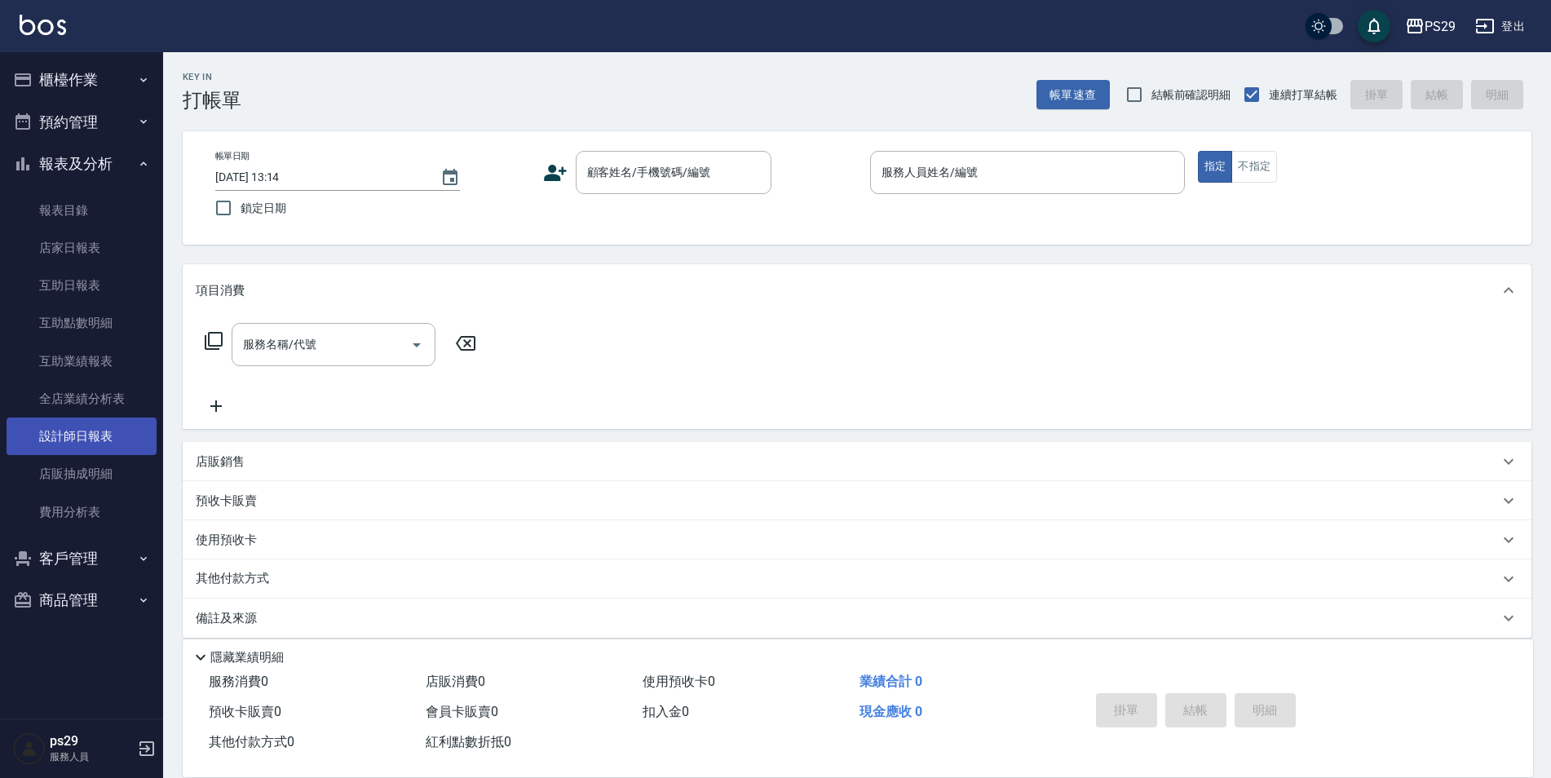
click at [72, 447] on link "設計師日報表" at bounding box center [82, 437] width 150 height 38
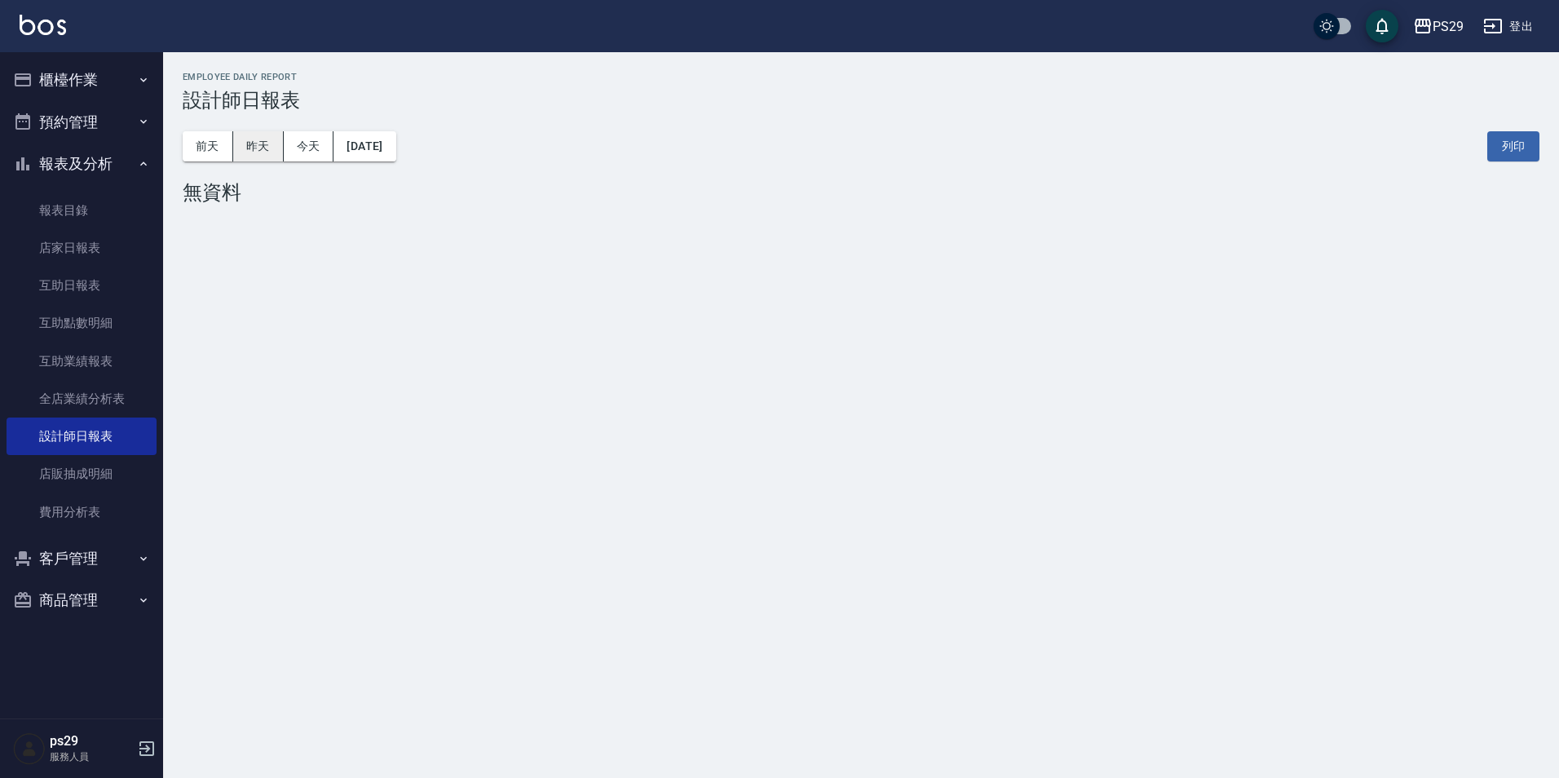
click at [258, 135] on button "昨天" at bounding box center [258, 146] width 51 height 30
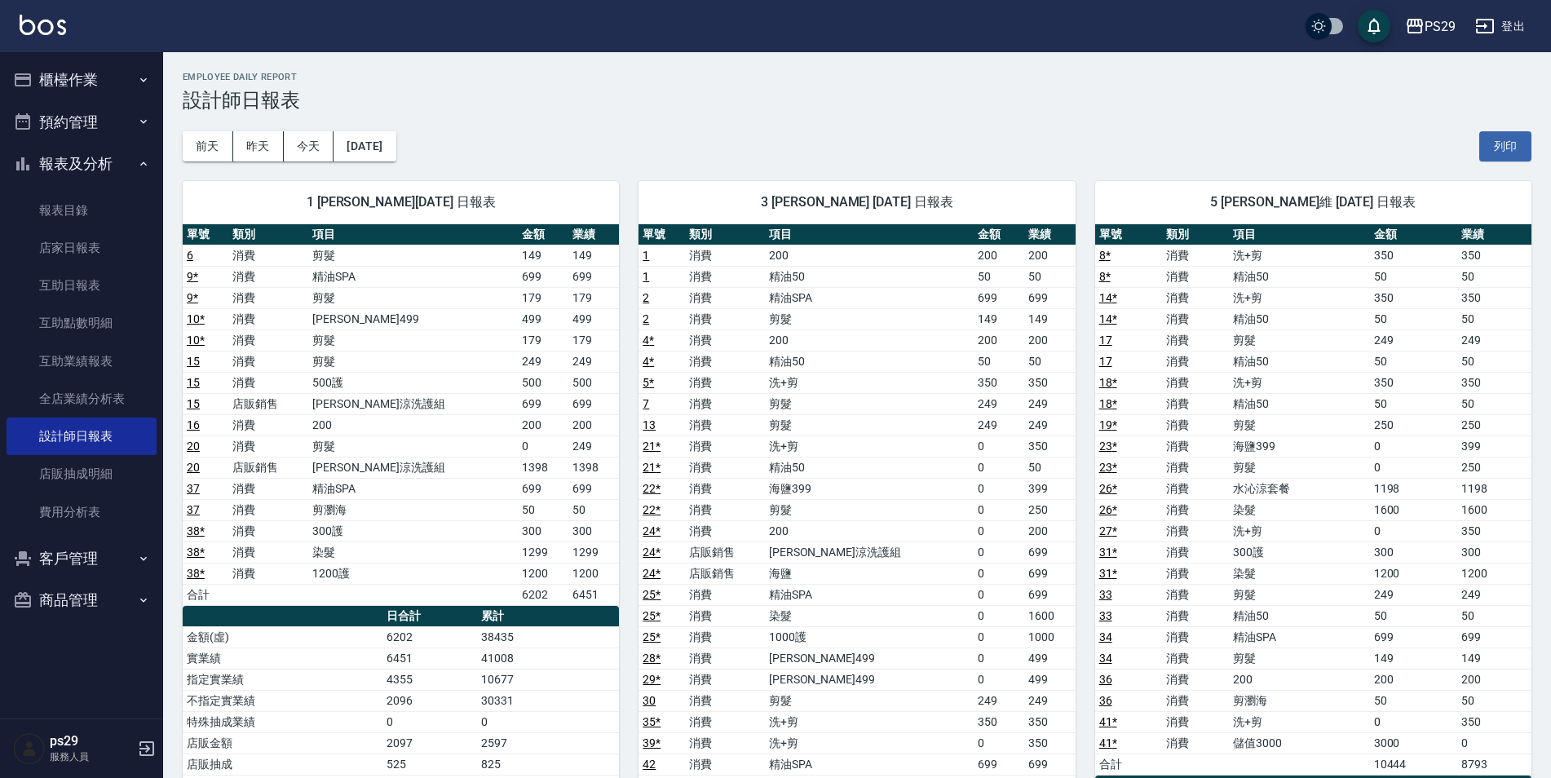
scroll to position [82, 0]
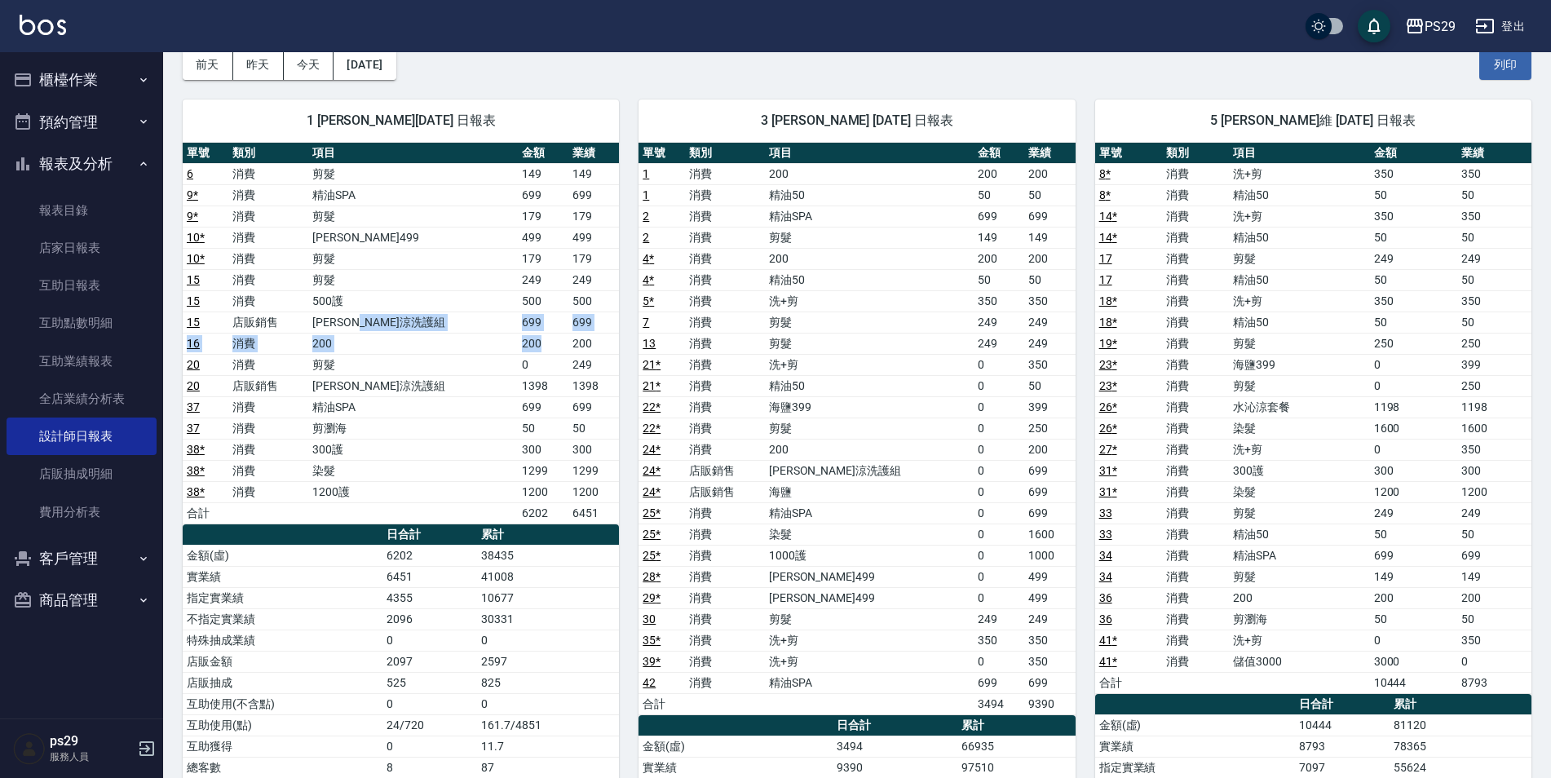
drag, startPoint x: 454, startPoint y: 313, endPoint x: 548, endPoint y: 340, distance: 97.6
click at [548, 340] on tbody "6 消費 剪髮 149 149 9 * 消費 精油SPA 699 699 9 * 消費 剪髮 179 179 10 * 消費 伊黛莉499 499 499 1…" at bounding box center [401, 343] width 436 height 361
click at [552, 376] on td "1398" at bounding box center [543, 385] width 51 height 21
drag, startPoint x: 493, startPoint y: 326, endPoint x: 577, endPoint y: 409, distance: 117.7
click at [577, 409] on tbody "6 消費 剪髮 149 149 9 * 消費 精油SPA 699 699 9 * 消費 剪髮 179 179 10 * 消費 伊黛莉499 499 499 1…" at bounding box center [401, 343] width 436 height 361
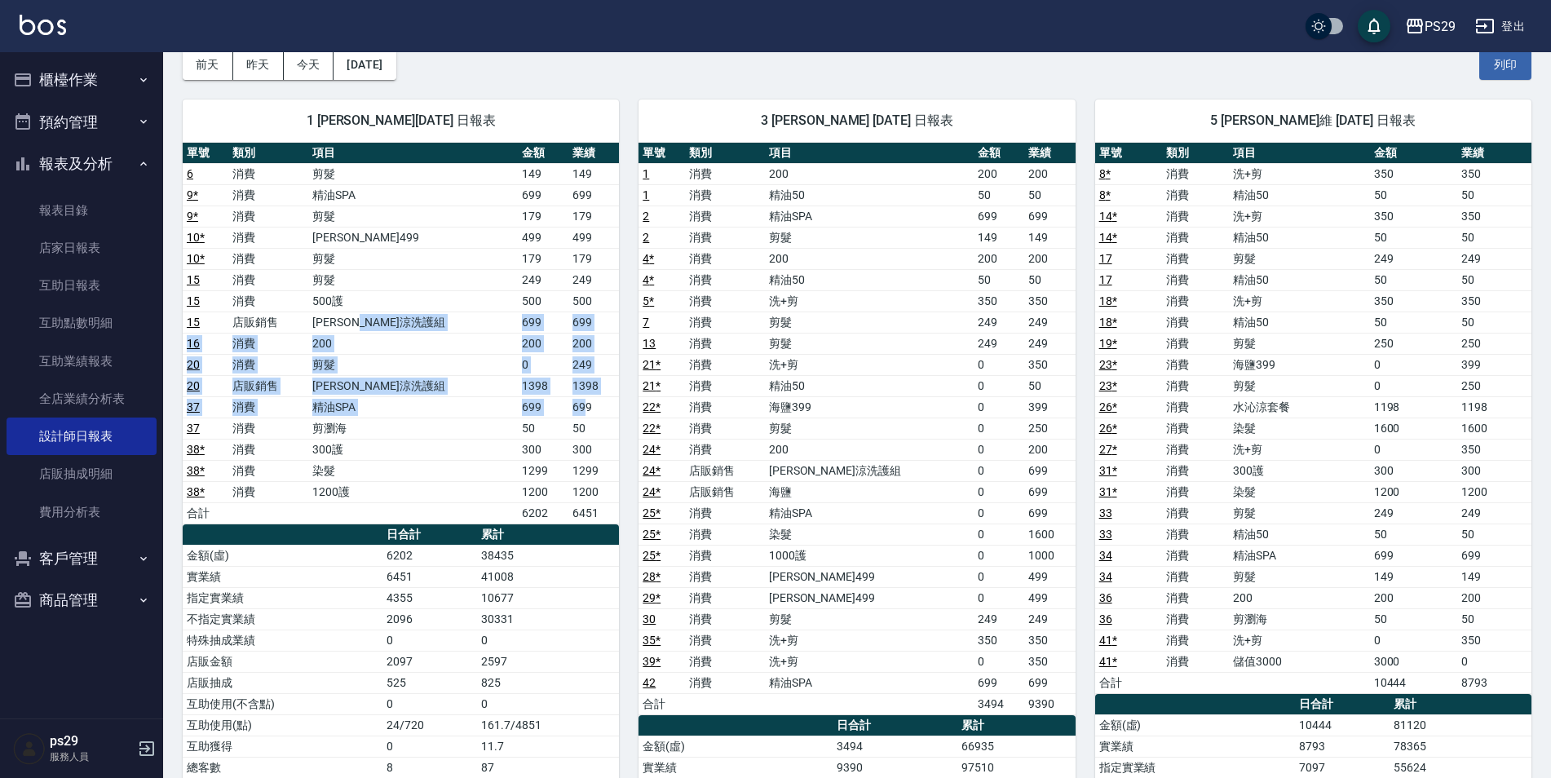
click at [577, 414] on td "699" at bounding box center [593, 406] width 51 height 21
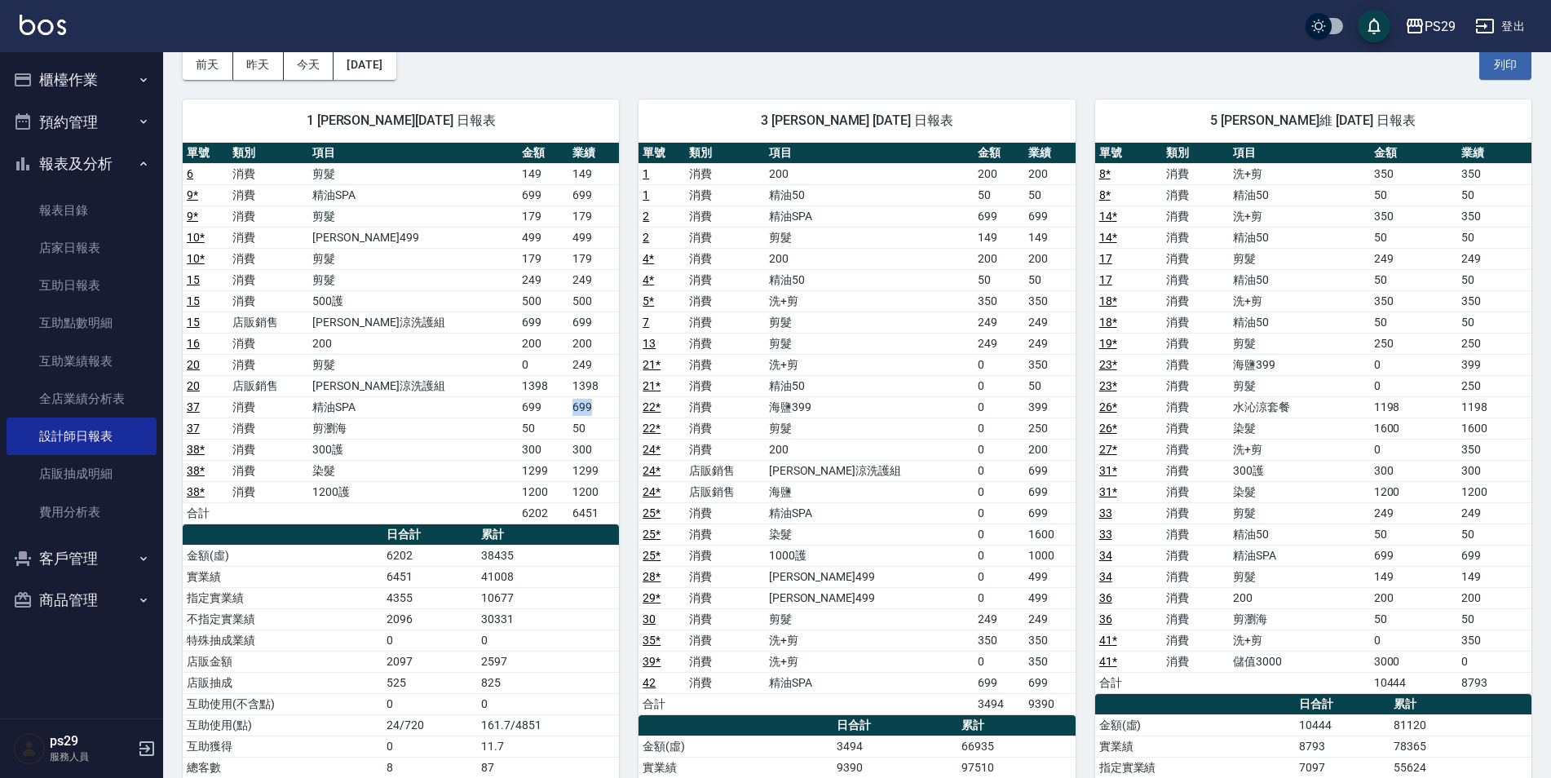
drag, startPoint x: 580, startPoint y: 412, endPoint x: 536, endPoint y: 406, distance: 44.4
click at [536, 406] on tr "37 消費 精油SPA 699 699" at bounding box center [401, 406] width 436 height 21
click at [533, 405] on td "699" at bounding box center [543, 406] width 51 height 21
click at [41, 24] on img at bounding box center [43, 25] width 46 height 20
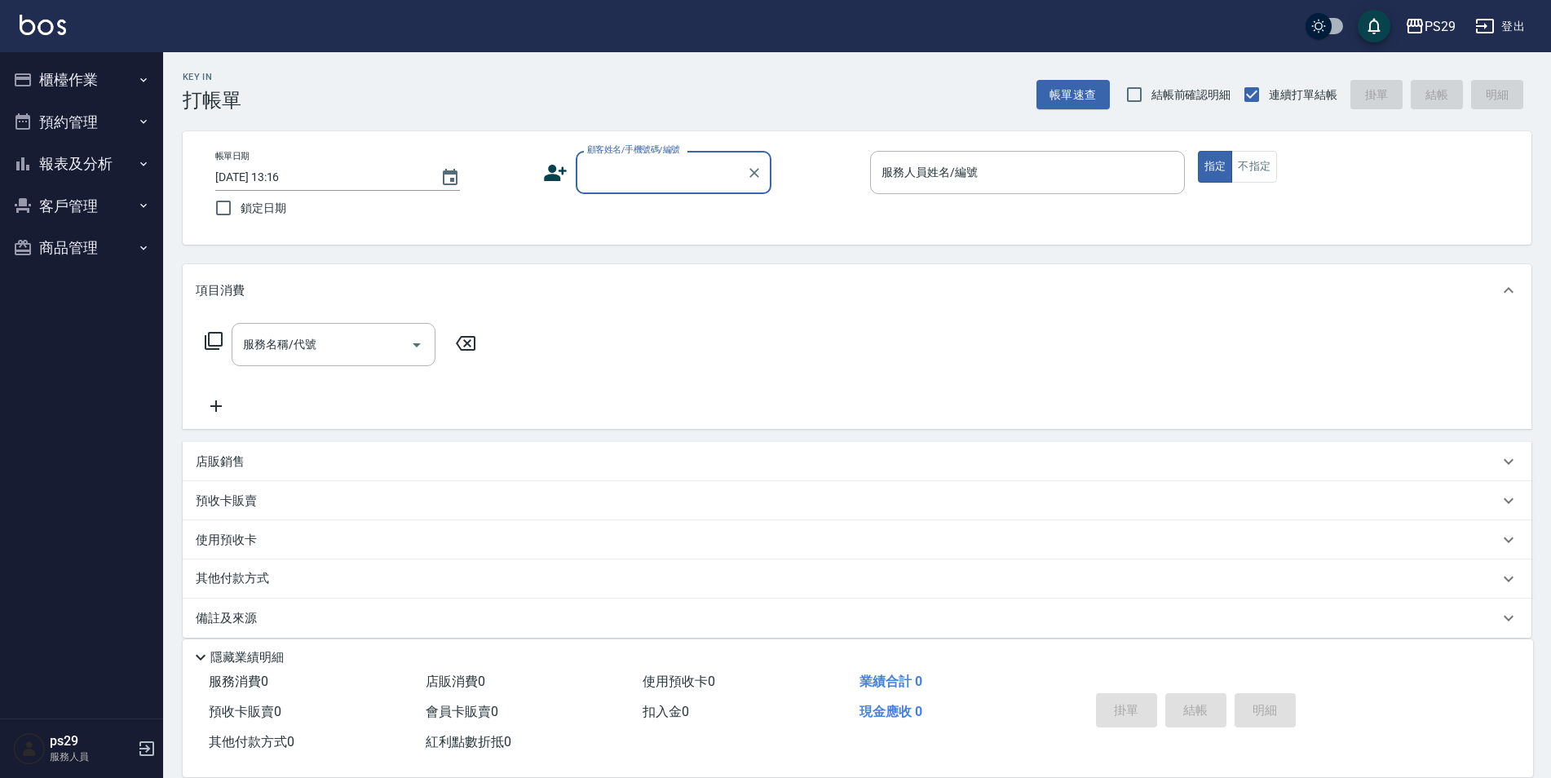
click at [100, 170] on button "報表及分析" at bounding box center [82, 164] width 150 height 42
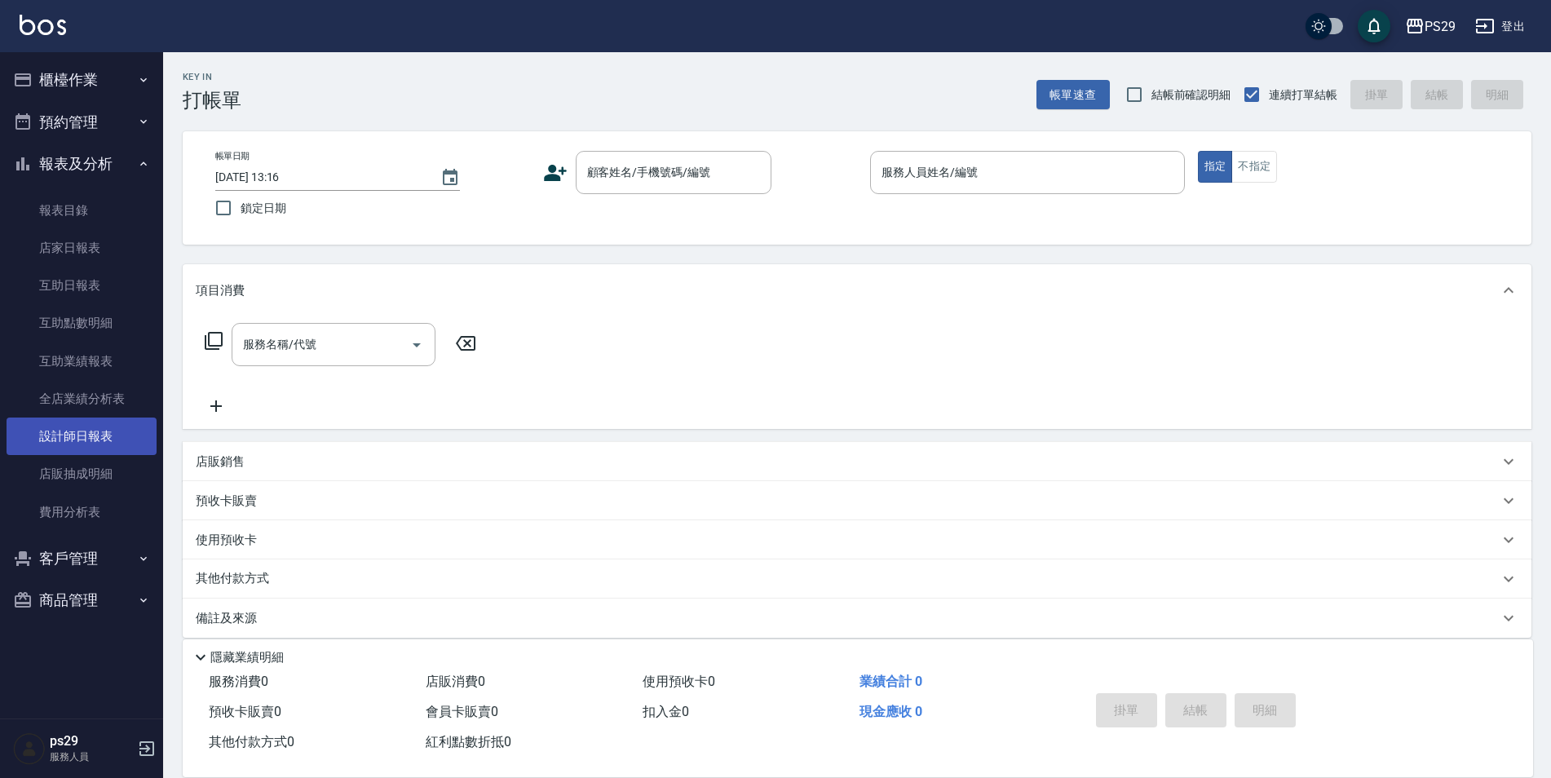
click at [113, 446] on link "設計師日報表" at bounding box center [82, 437] width 150 height 38
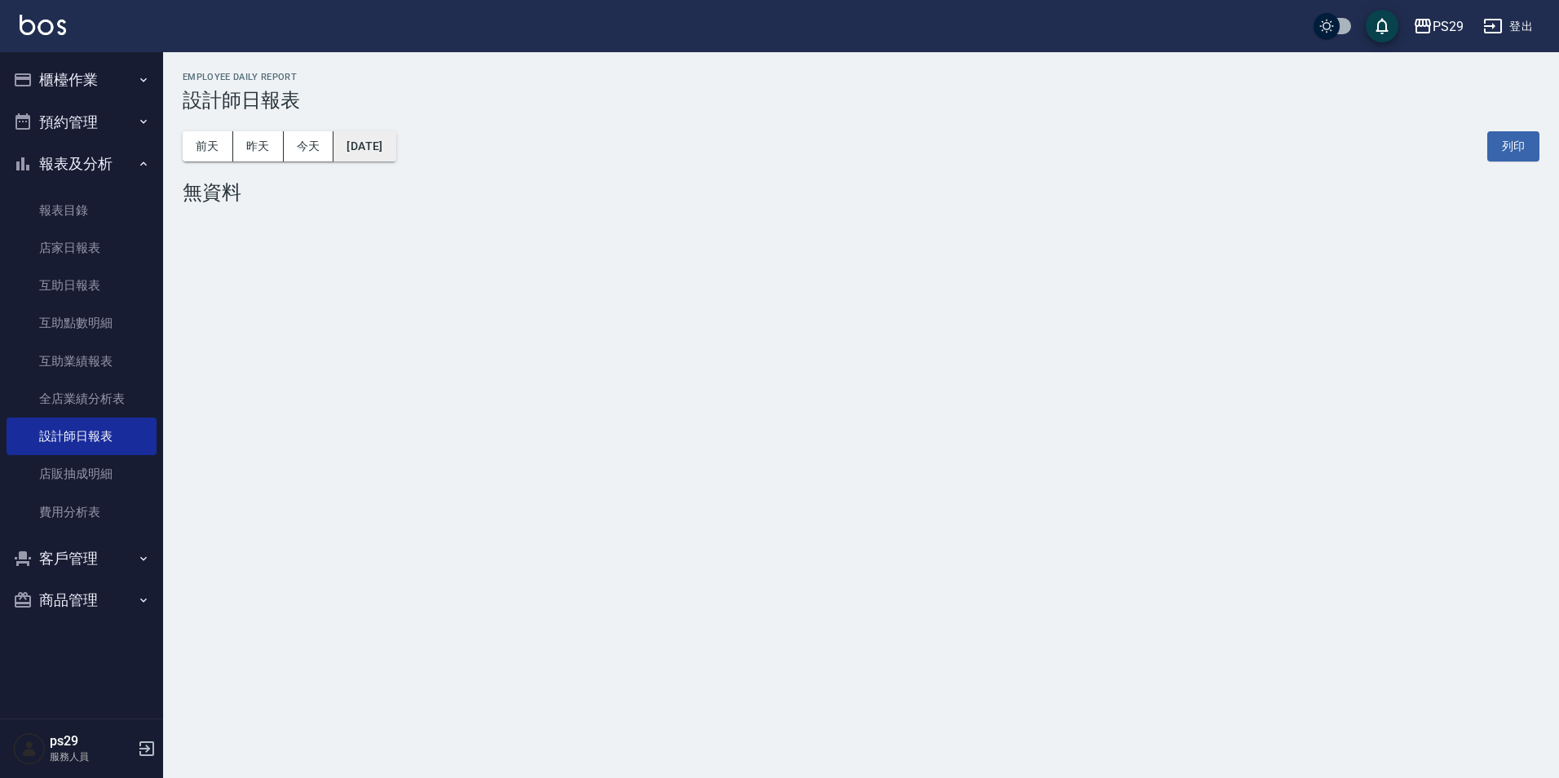
click at [335, 152] on button "[DATE]" at bounding box center [365, 146] width 62 height 30
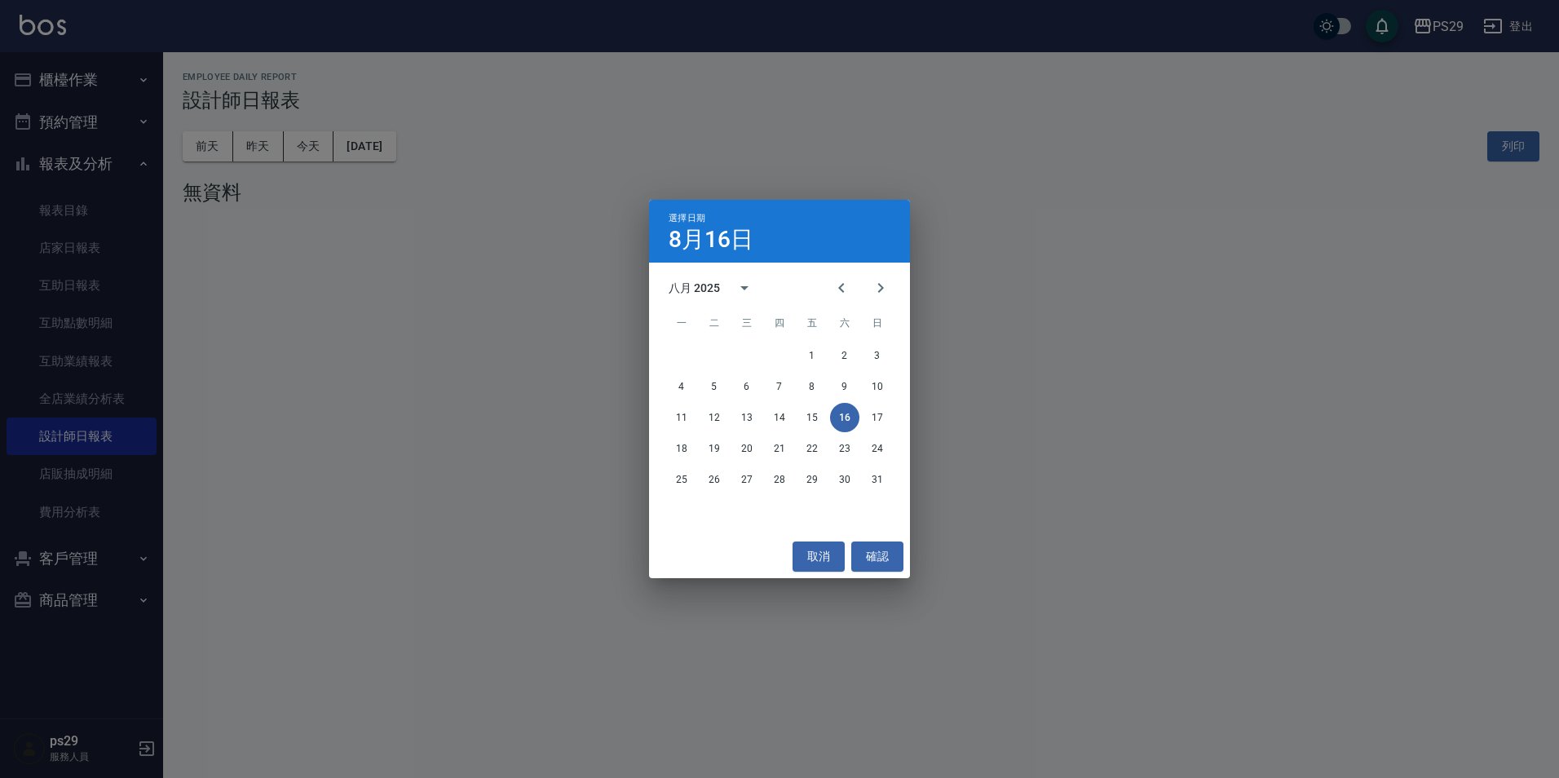
click at [316, 148] on div "選擇日期 [DATE] 八月 2025 一 二 三 四 五 六 日 1 2 3 4 5 6 7 8 9 10 11 12 13 14 15 16 17 18 …" at bounding box center [779, 389] width 1559 height 778
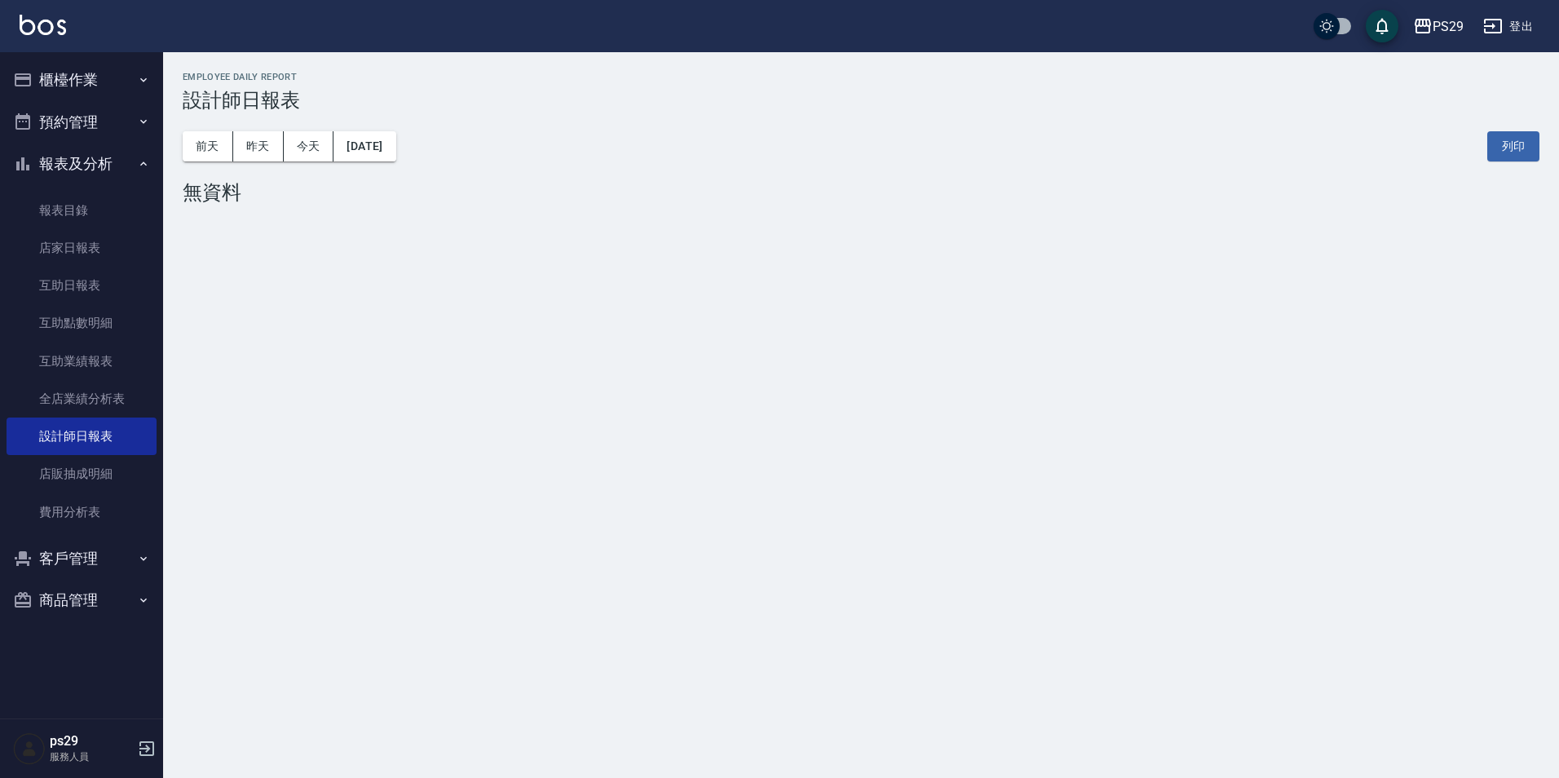
click at [846, 277] on div "PS29 [DATE] 設計師日報表 列印時間： [DATE][PHONE_NUMBER]:16 Employee Daily Report 設計師日報表 […" at bounding box center [779, 389] width 1559 height 778
